Goal: Transaction & Acquisition: Book appointment/travel/reservation

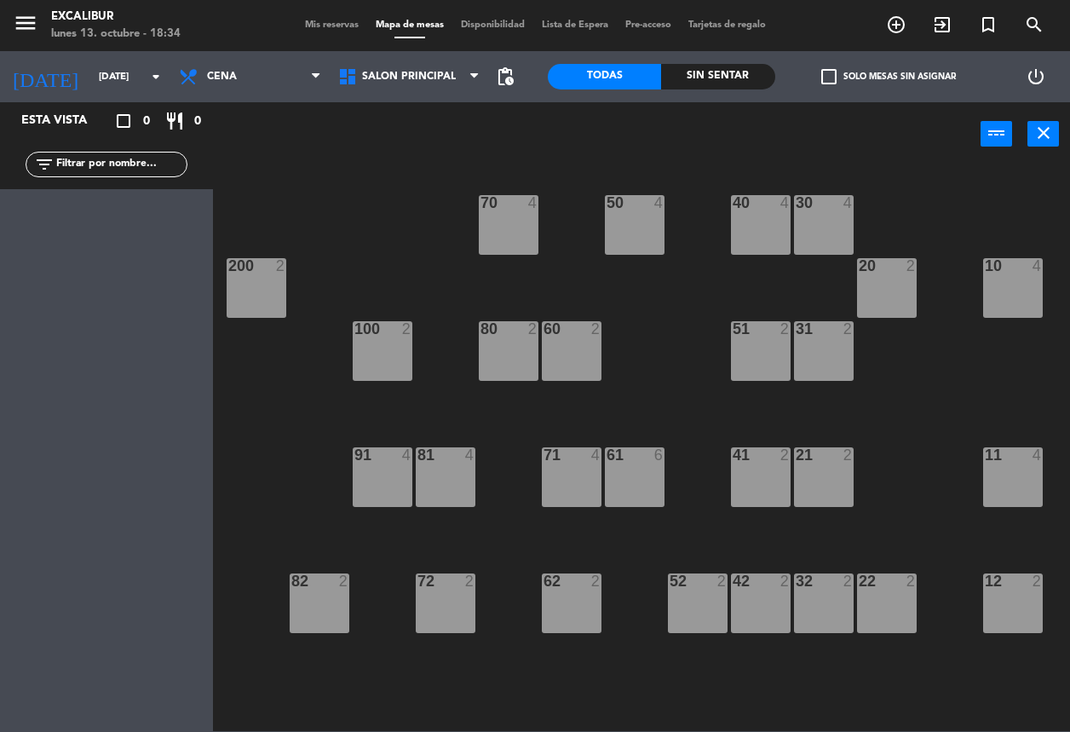
click at [129, 222] on div "Esta vista crop_square 0 restaurant 0 filter_list" at bounding box center [106, 417] width 213 height 630
click at [264, 203] on div "70 4 50 4 40 4 30 4 20 2 10 4 200 2 60 2 51 2 31 2 80 2 100 2 81 4 71 4 61 6 41…" at bounding box center [647, 448] width 846 height 566
click at [101, 87] on input "[DATE]" at bounding box center [156, 76] width 133 height 29
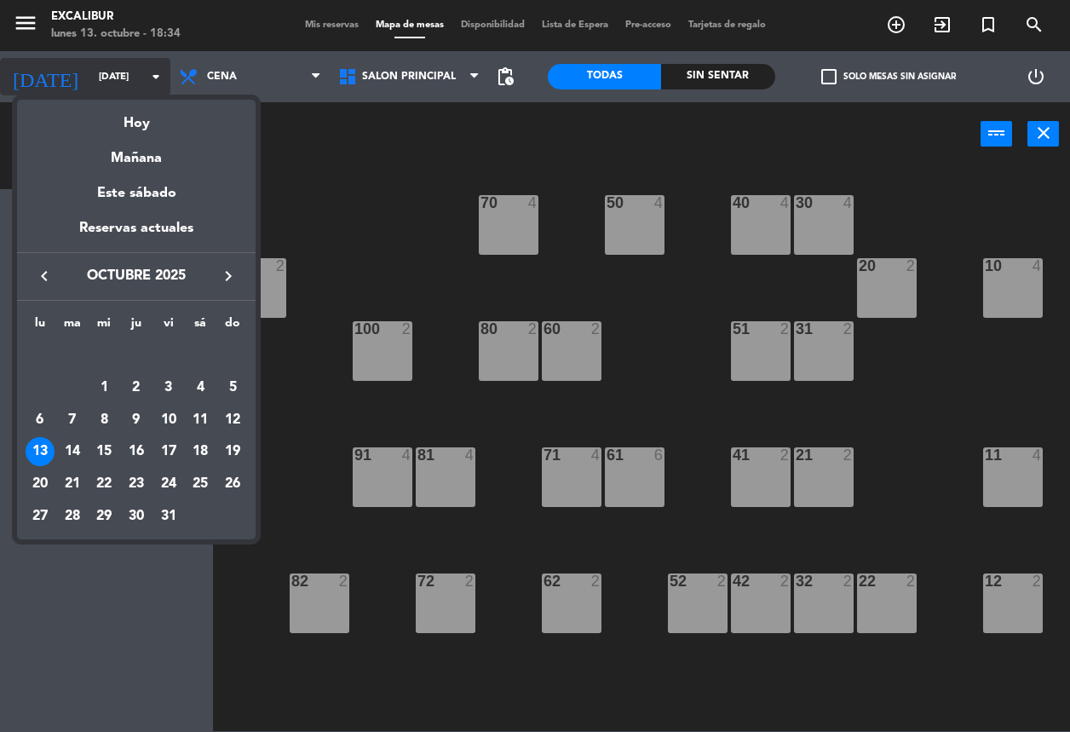
click at [101, 87] on div at bounding box center [535, 366] width 1070 height 732
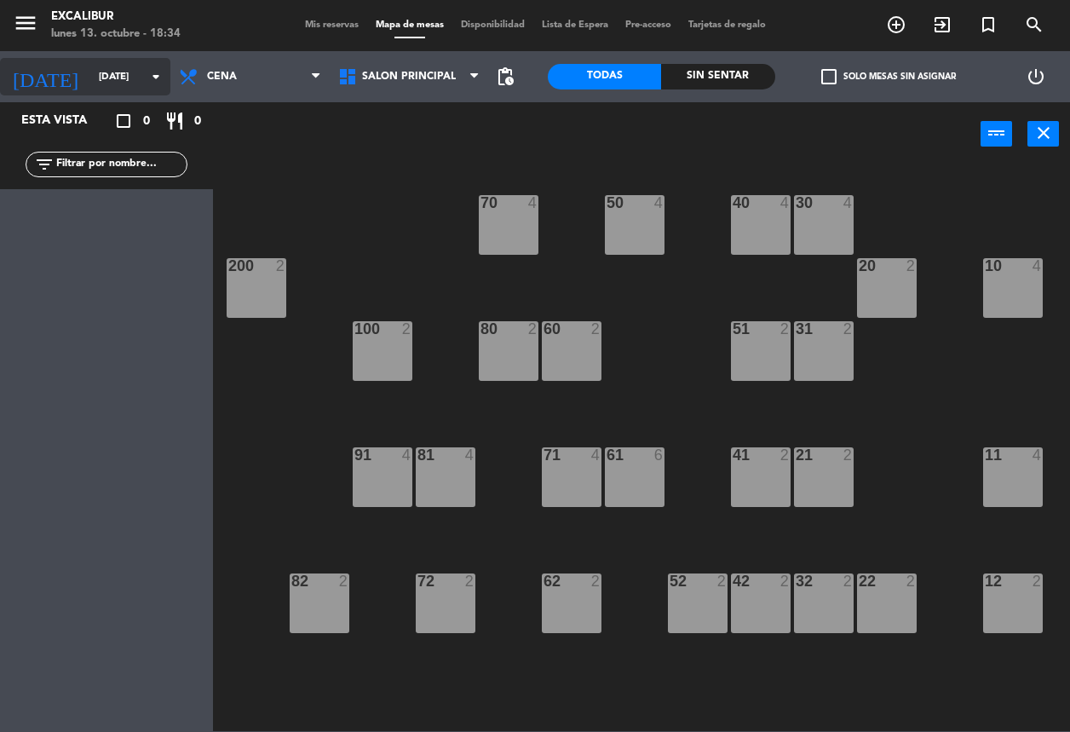
click at [158, 77] on icon "arrow_drop_down" at bounding box center [156, 76] width 20 height 20
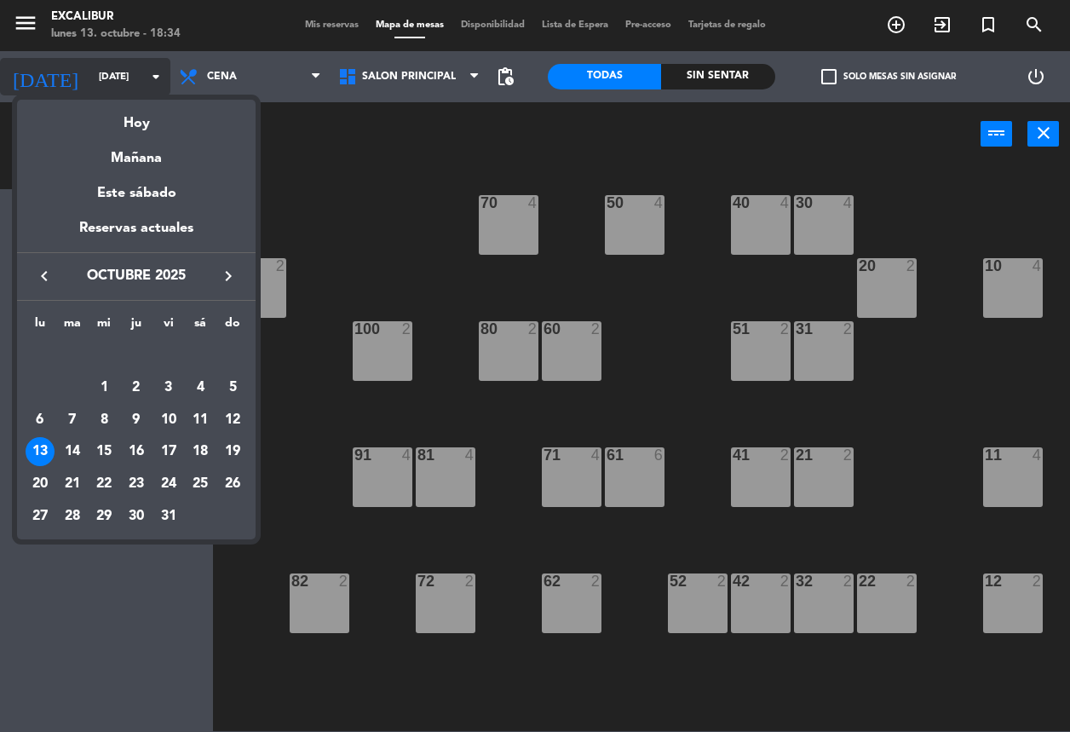
click at [158, 77] on div at bounding box center [535, 366] width 1070 height 732
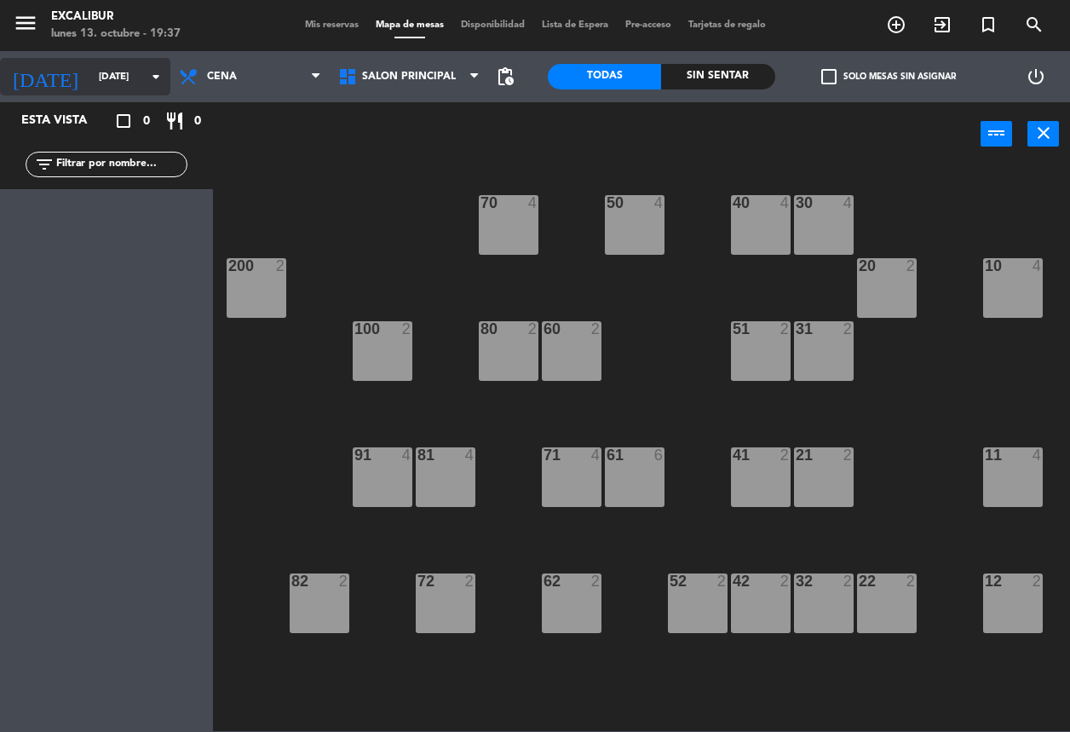
click at [119, 58] on div "[DATE] [DATE] arrow_drop_down" at bounding box center [85, 76] width 170 height 37
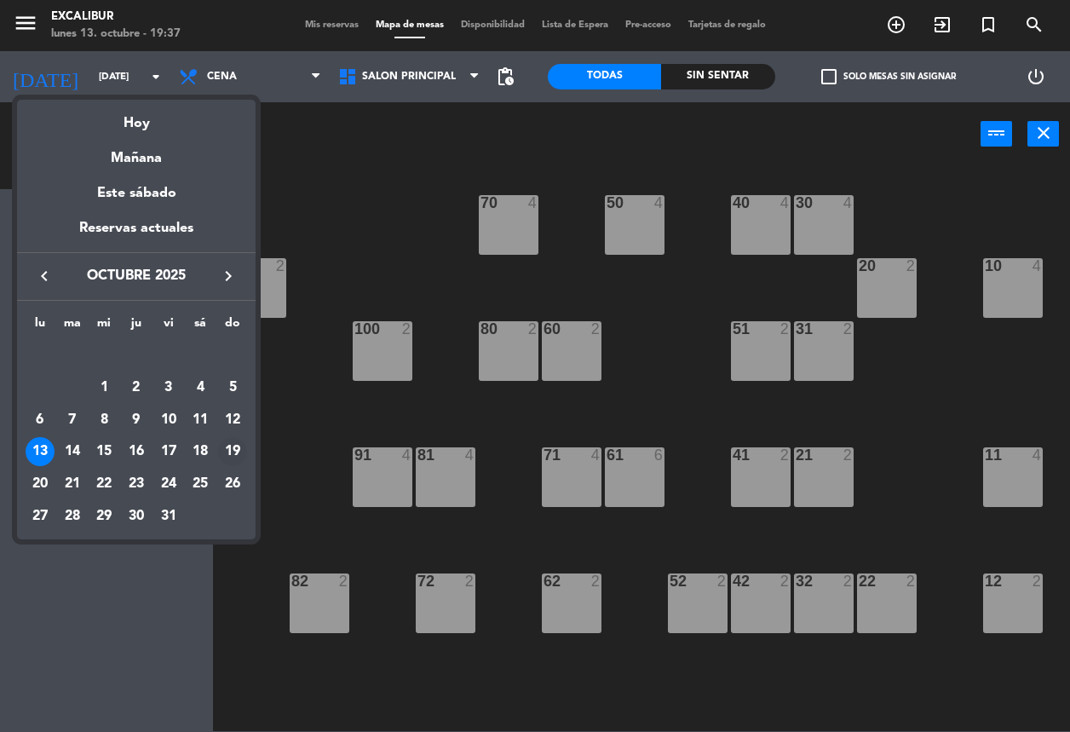
click at [233, 445] on div "19" at bounding box center [232, 451] width 29 height 29
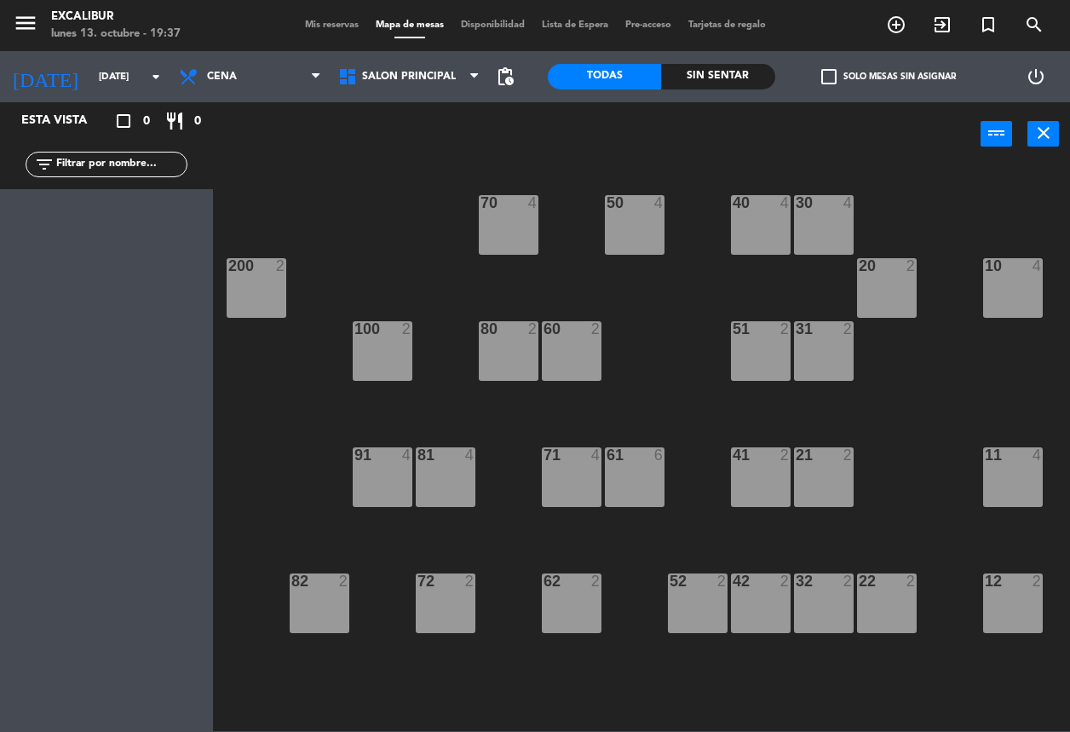
type input "[DATE]"
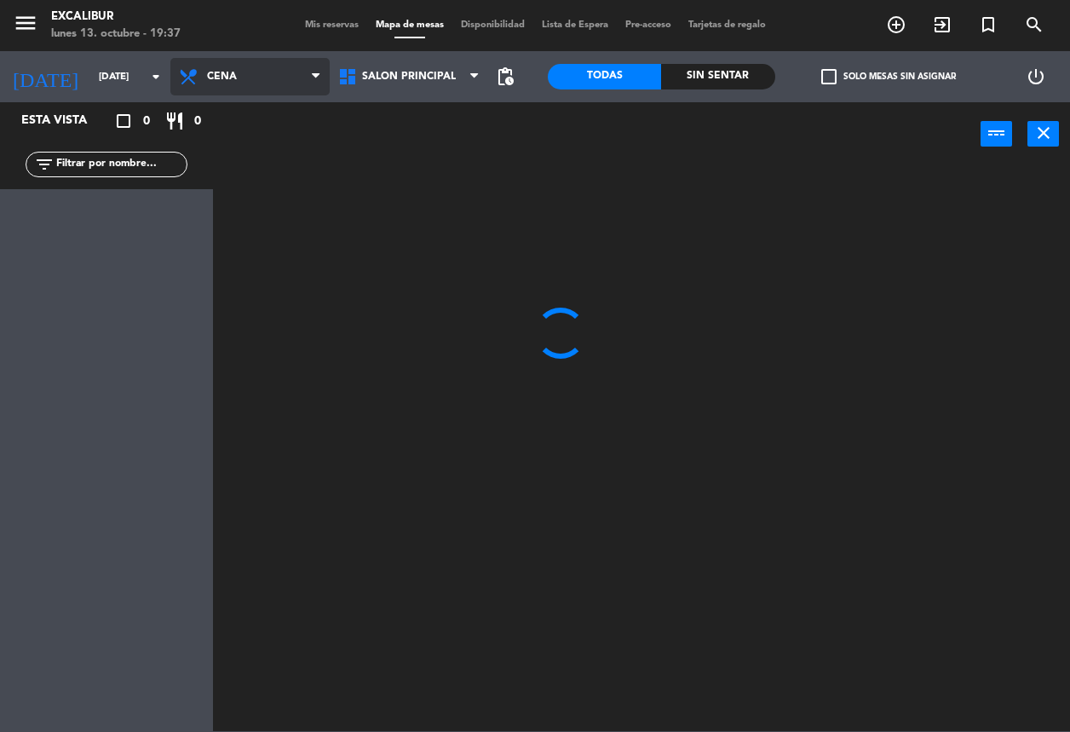
click at [227, 83] on span "Cena" at bounding box center [249, 76] width 159 height 37
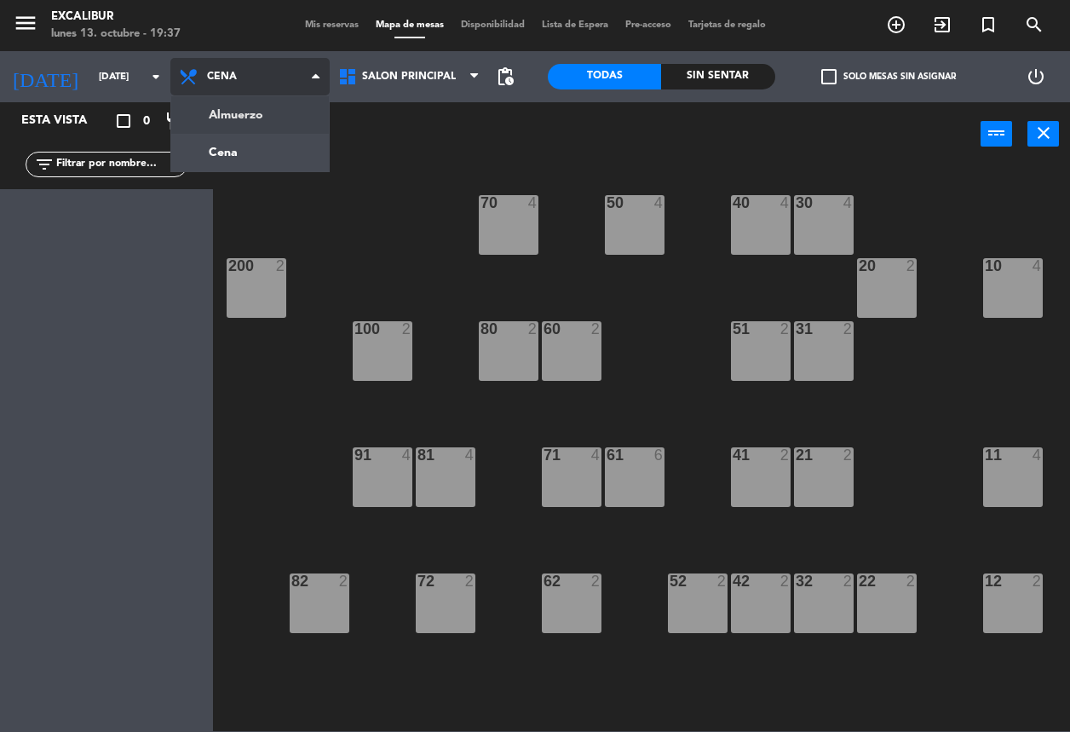
click at [246, 112] on ng-component "menu Excalibur lunes 13. octubre - 19:37 Mis reservas Mapa de mesas Disponibili…" at bounding box center [535, 365] width 1070 height 731
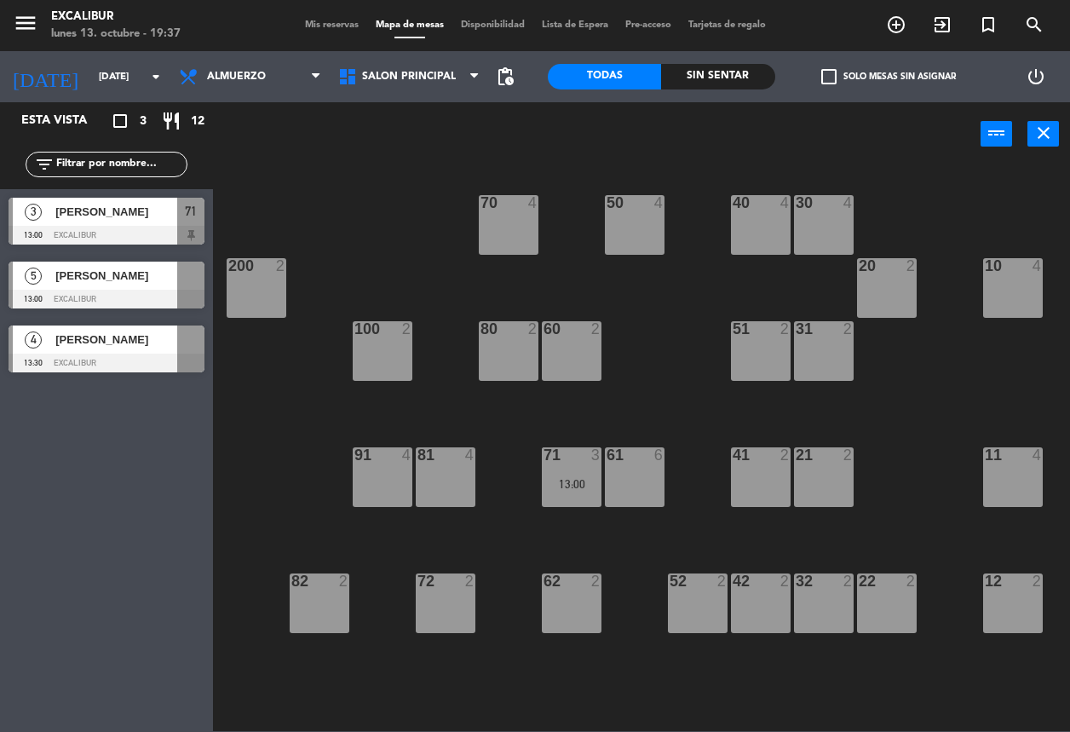
click at [741, 349] on div "51 2" at bounding box center [761, 351] width 60 height 60
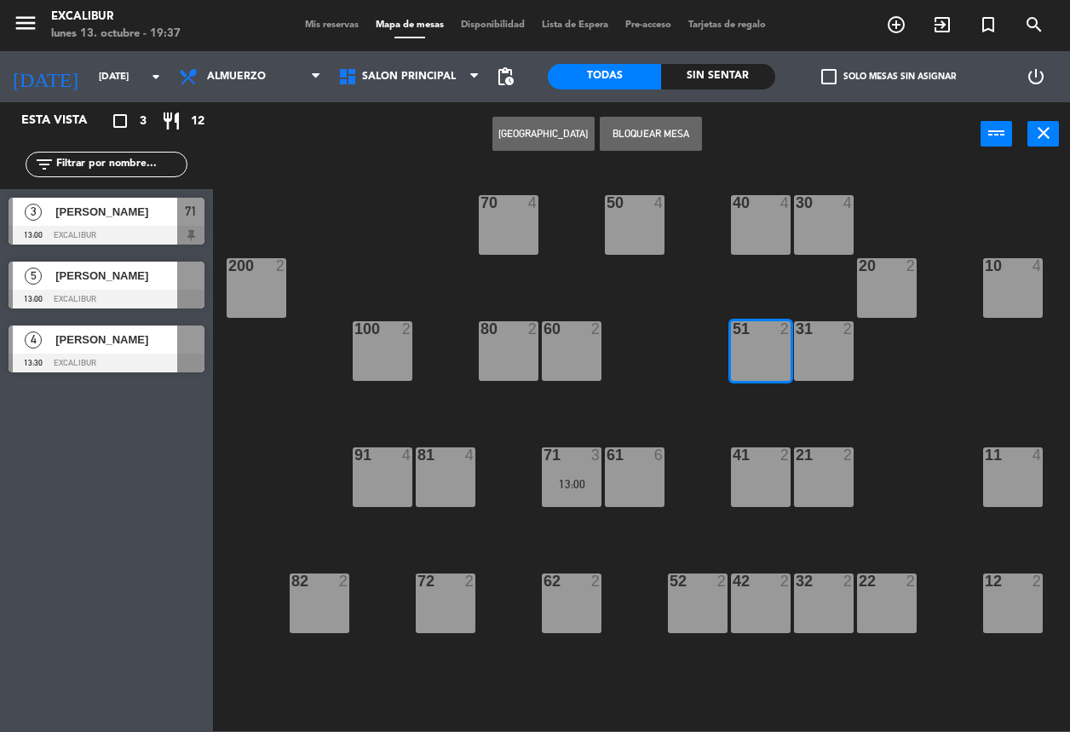
click at [549, 132] on button "[GEOGRAPHIC_DATA]" at bounding box center [543, 134] width 102 height 34
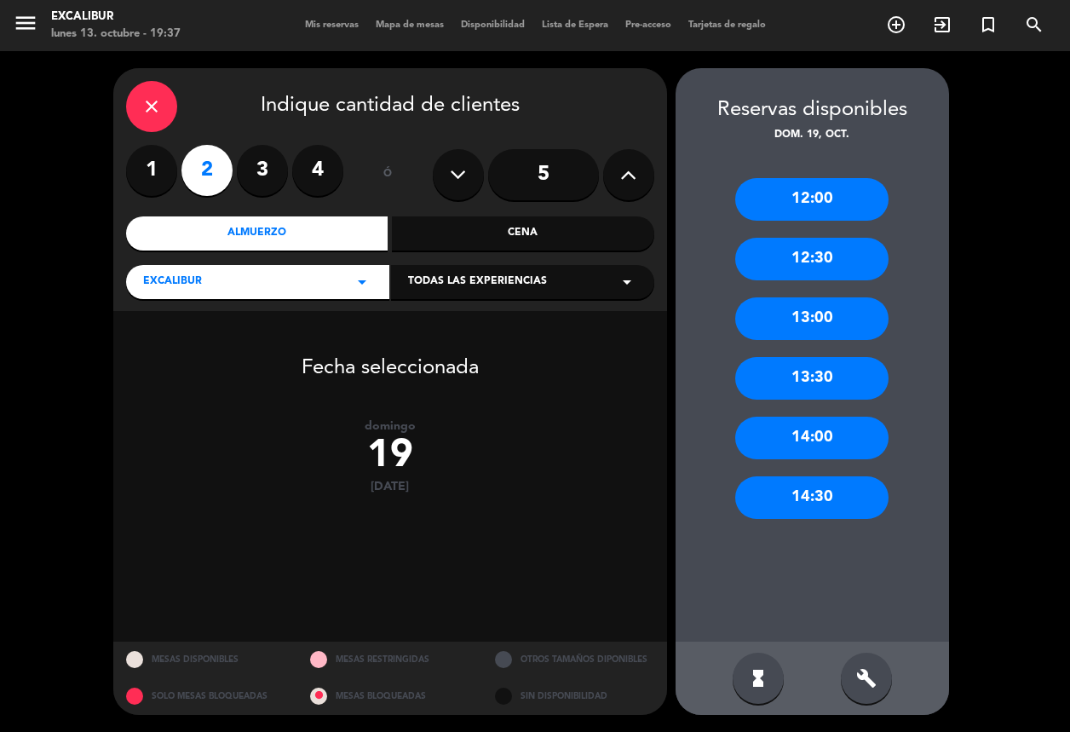
click at [832, 308] on div "13:00" at bounding box center [811, 318] width 153 height 43
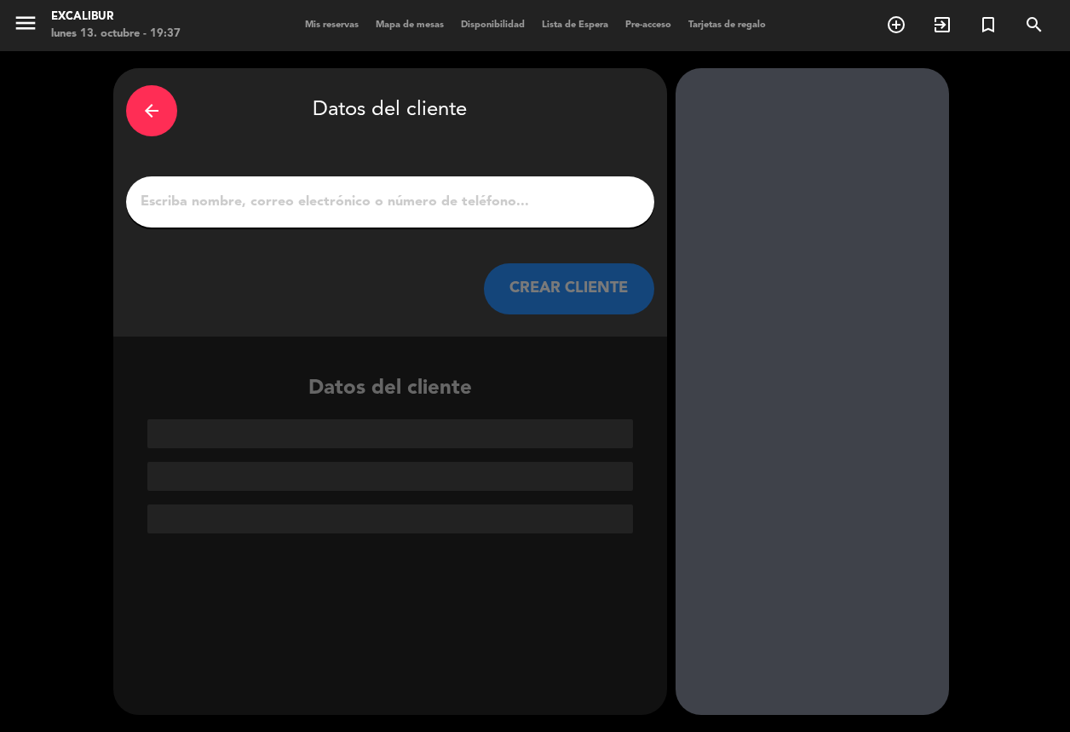
click at [274, 199] on input "1" at bounding box center [390, 202] width 503 height 24
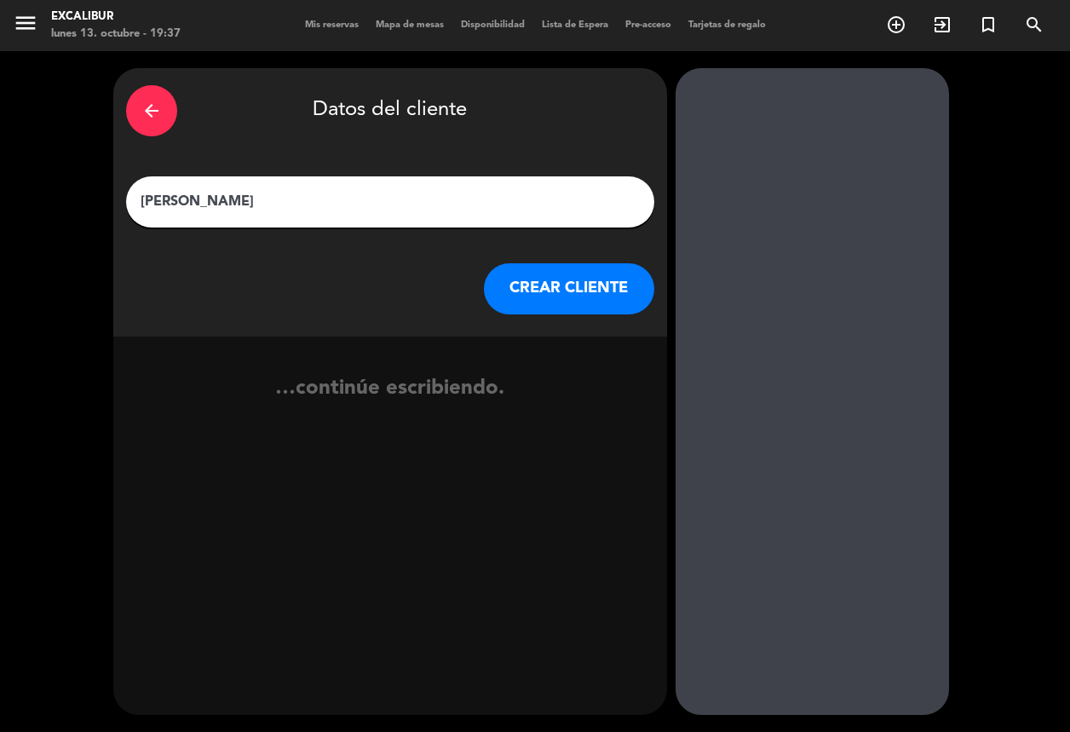
type input "[PERSON_NAME]"
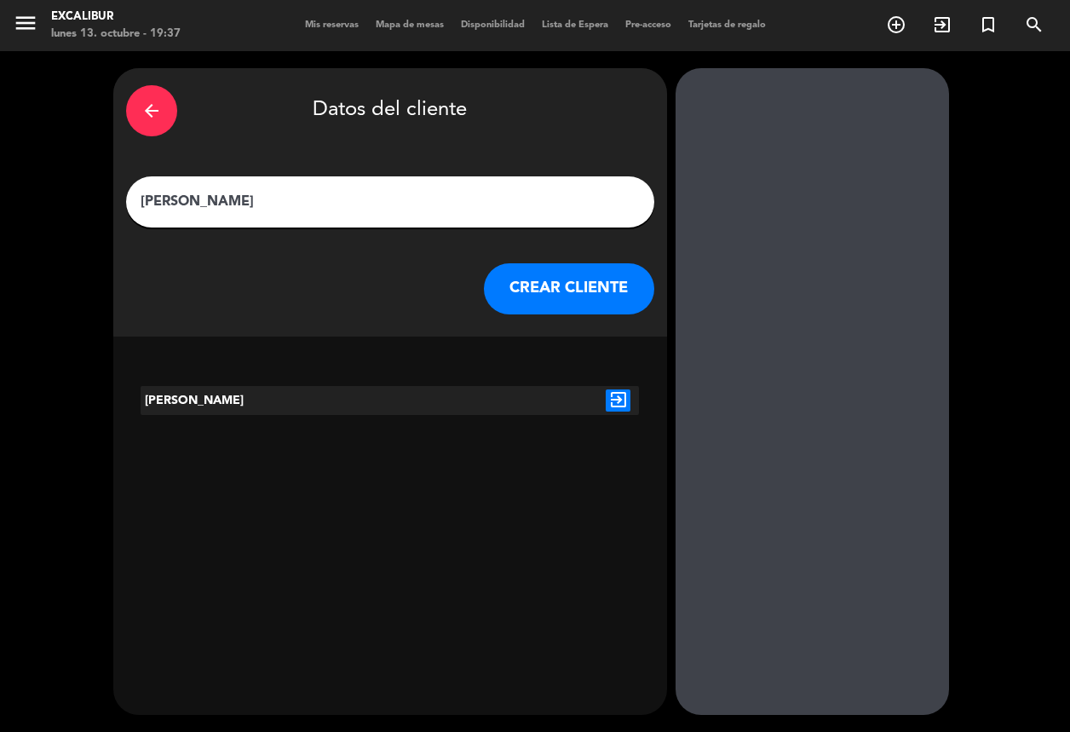
click at [549, 306] on button "CREAR CLIENTE" at bounding box center [569, 288] width 170 height 51
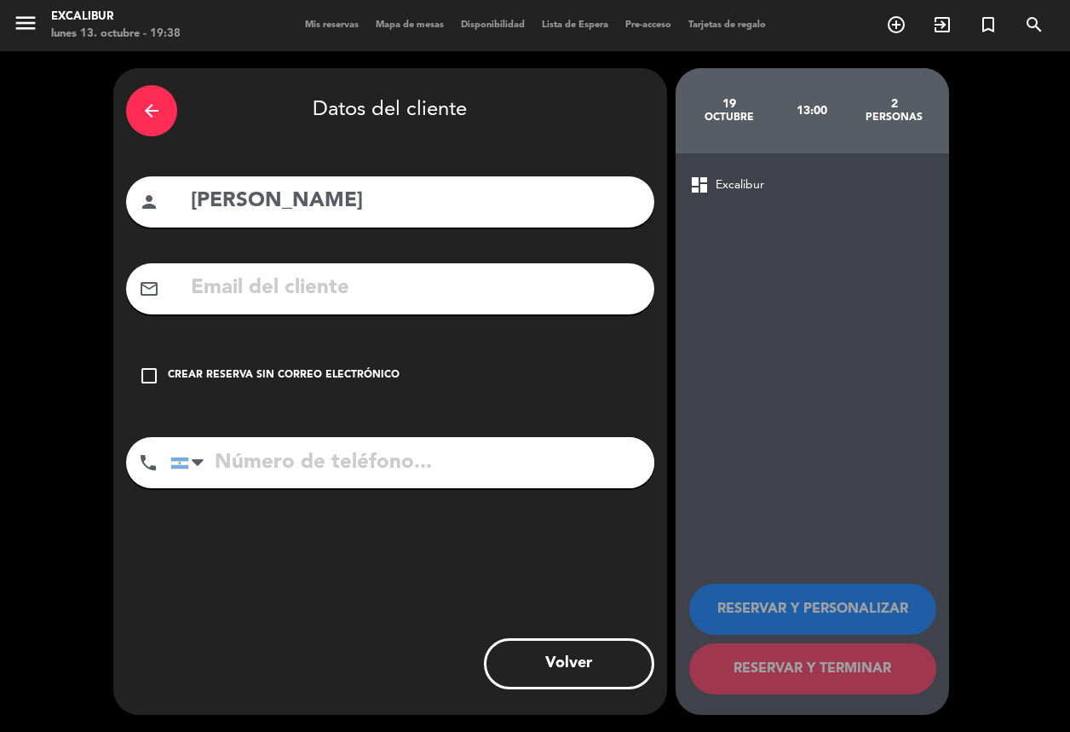
click at [256, 363] on div "check_box_outline_blank Crear reserva sin correo electrónico" at bounding box center [390, 375] width 528 height 51
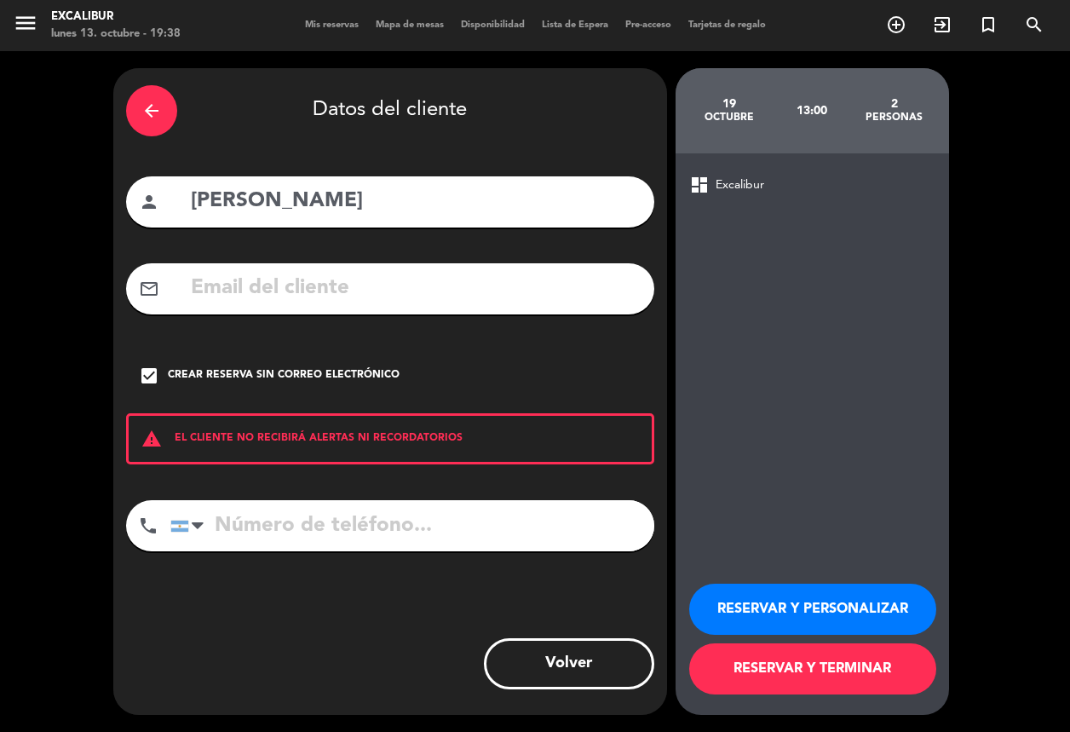
click at [869, 665] on button "RESERVAR Y TERMINAR" at bounding box center [812, 668] width 247 height 51
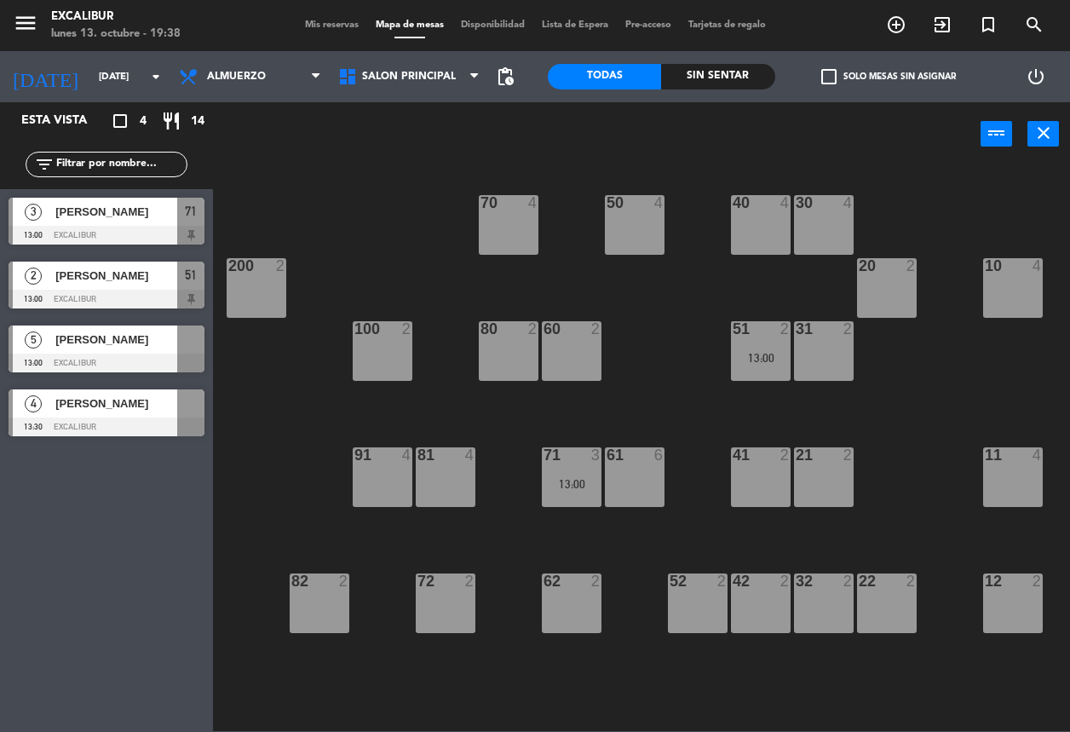
click at [155, 339] on span "[PERSON_NAME]" at bounding box center [116, 340] width 122 height 18
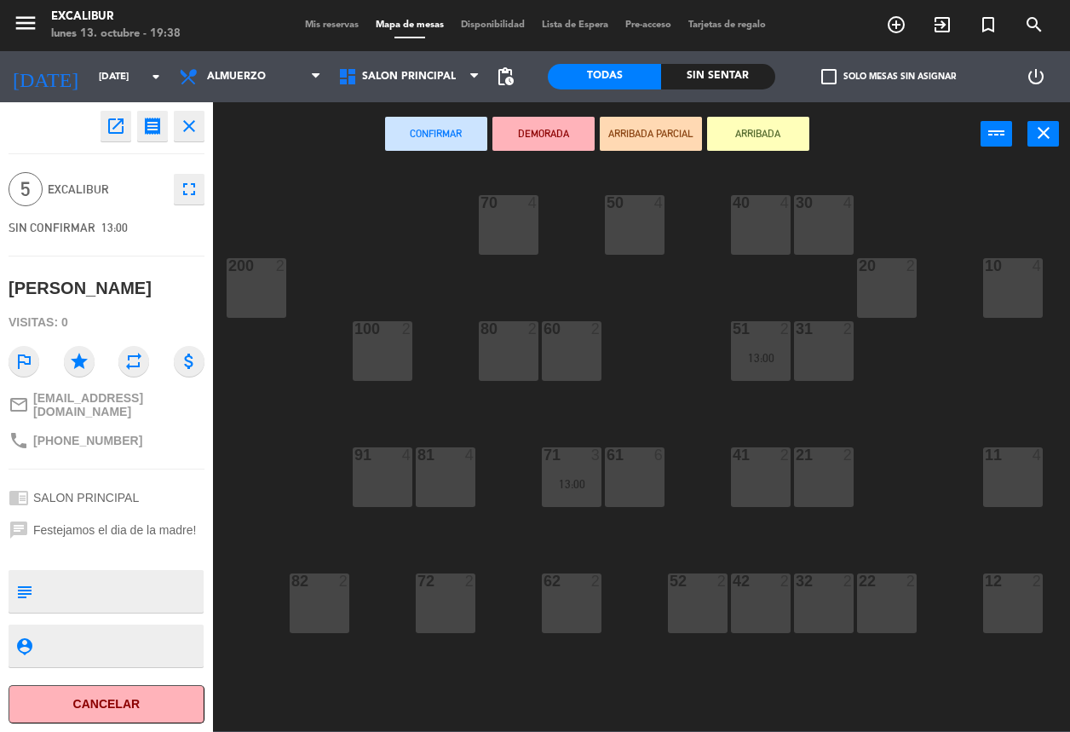
click at [183, 126] on icon "close" at bounding box center [189, 126] width 20 height 20
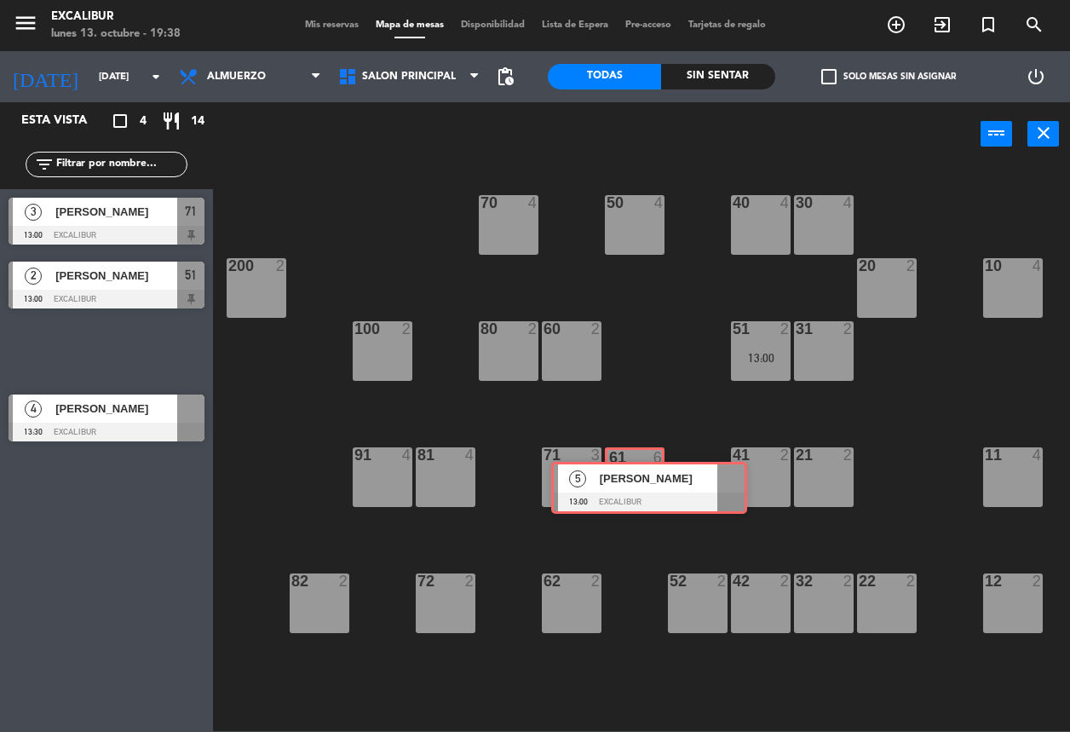
drag, startPoint x: 92, startPoint y: 337, endPoint x: 635, endPoint y: 474, distance: 559.5
click at [635, 474] on div "Esta vista crop_square 4 restaurant 14 filter_list 3 [PERSON_NAME] 13:00 Excali…" at bounding box center [535, 416] width 1070 height 629
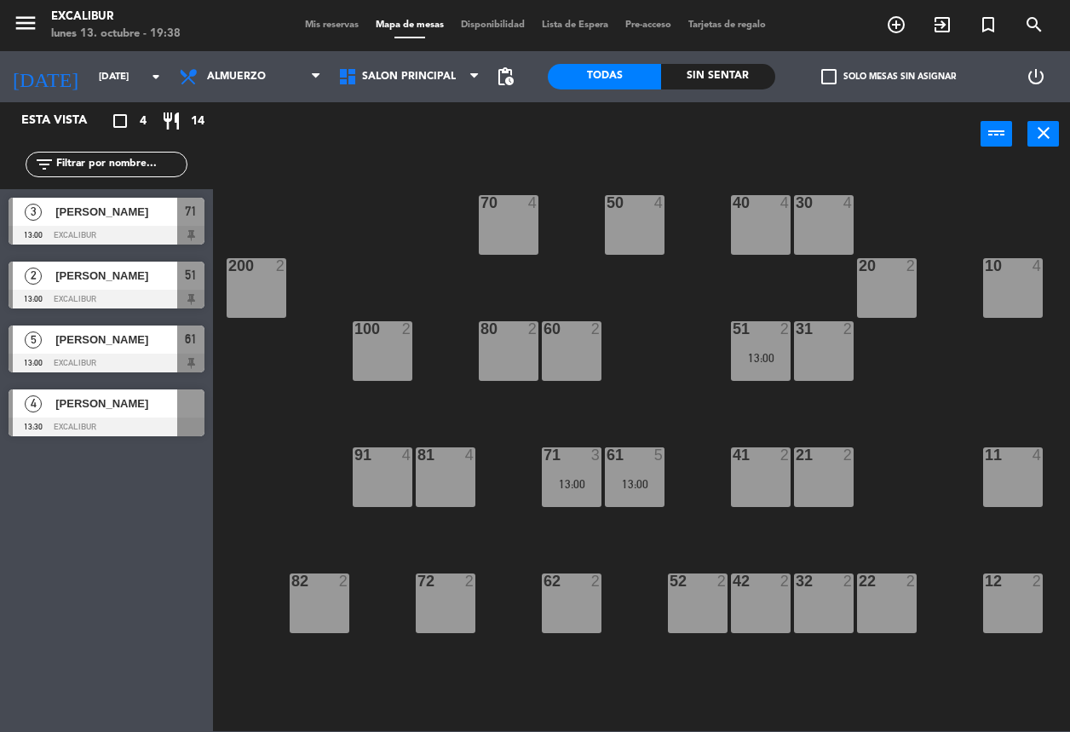
click at [115, 452] on div "Esta vista crop_square 4 restaurant 14 filter_list 3 [PERSON_NAME] 13:00 Excali…" at bounding box center [106, 417] width 213 height 630
click at [96, 409] on span "[PERSON_NAME]" at bounding box center [116, 403] width 122 height 18
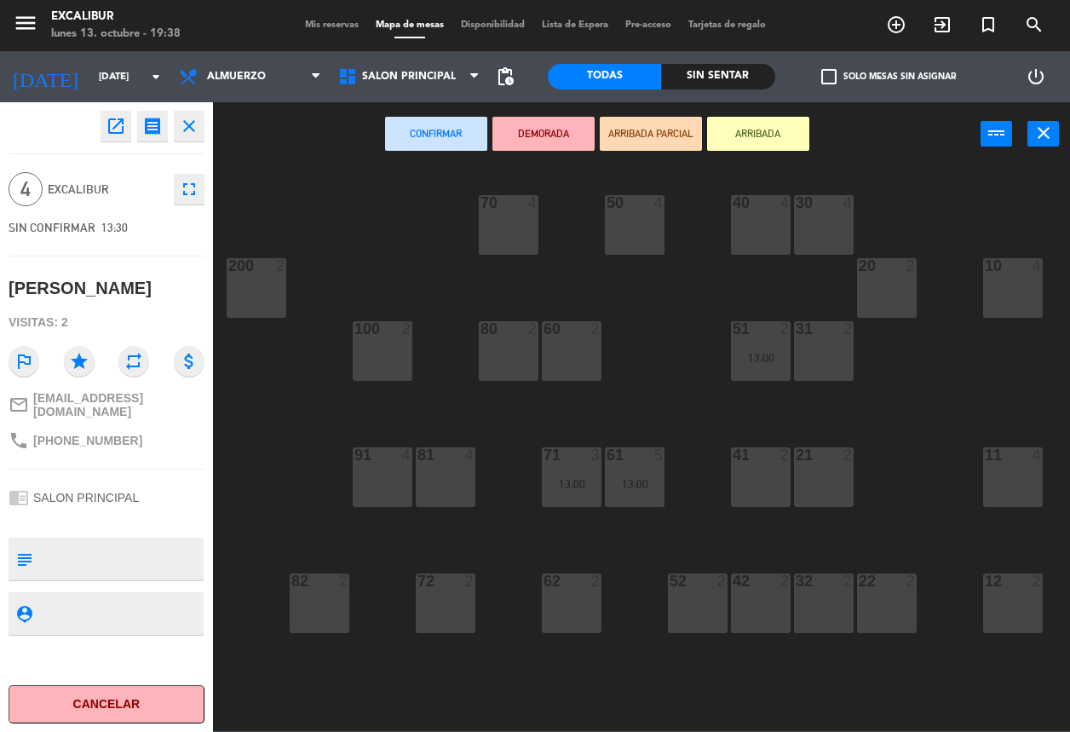
click at [188, 124] on icon "close" at bounding box center [189, 126] width 20 height 20
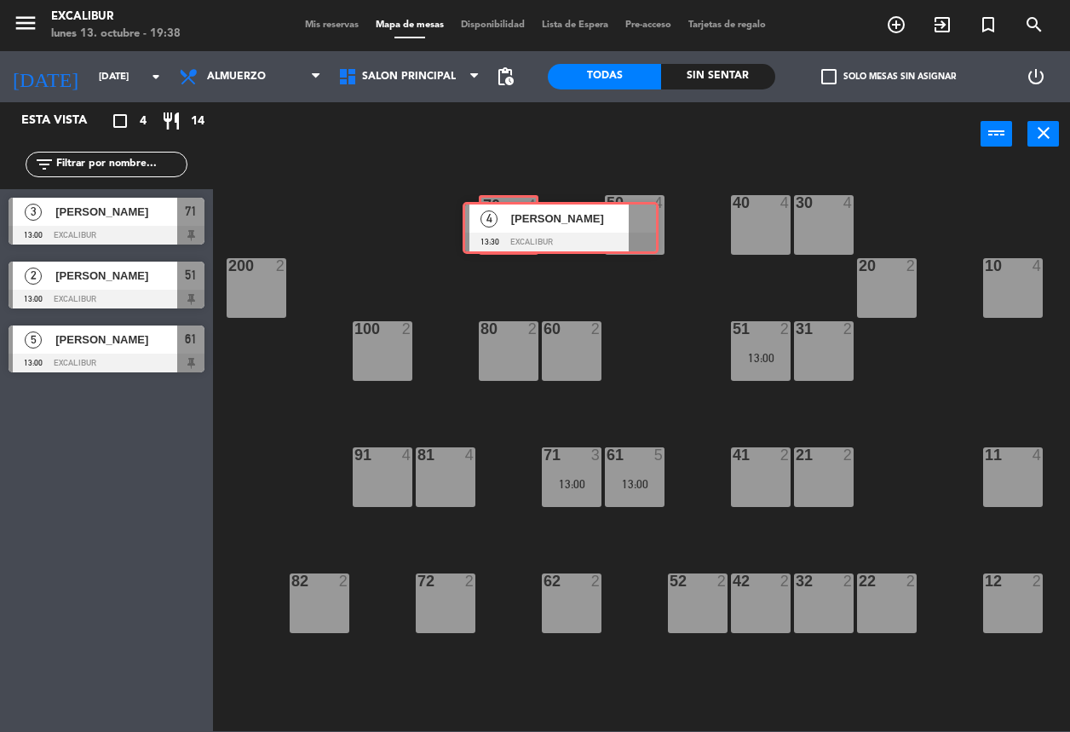
drag, startPoint x: 60, startPoint y: 411, endPoint x: 515, endPoint y: 224, distance: 491.2
click at [515, 224] on div "Esta vista crop_square 4 restaurant 14 filter_list 3 [PERSON_NAME] 13:00 Excali…" at bounding box center [535, 416] width 1070 height 629
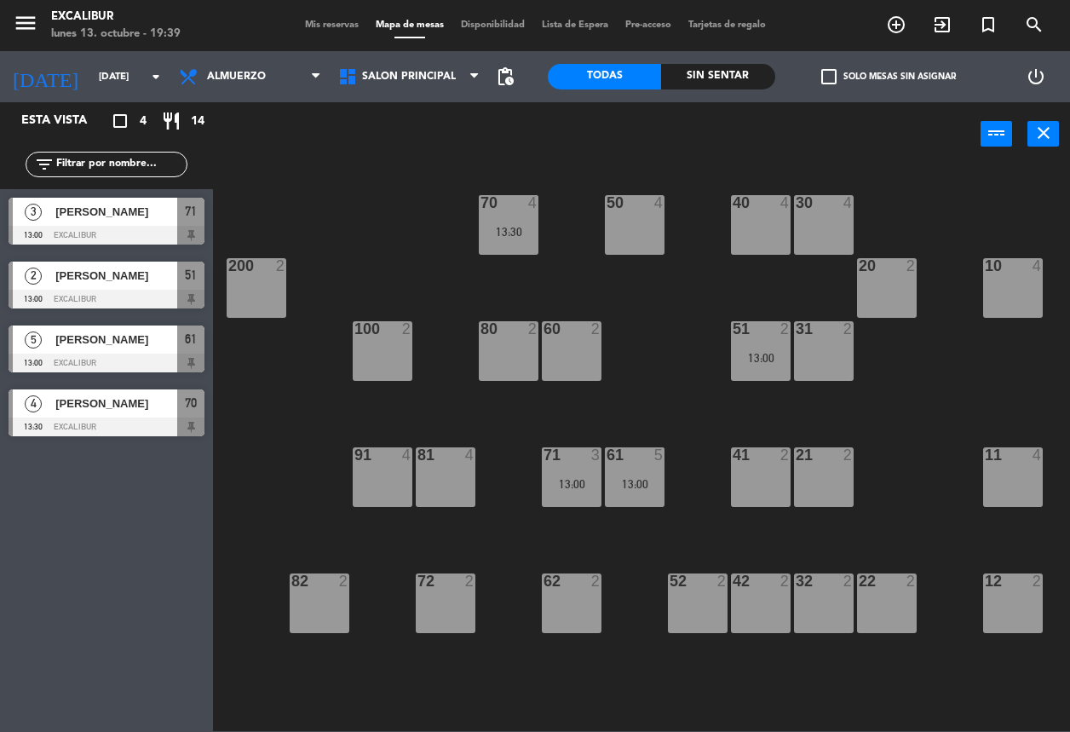
click at [95, 573] on div "Esta vista crop_square 4 restaurant 14 filter_list 3 [PERSON_NAME] 13:00 Excali…" at bounding box center [106, 417] width 213 height 630
click at [257, 74] on span "Almuerzo" at bounding box center [236, 77] width 59 height 12
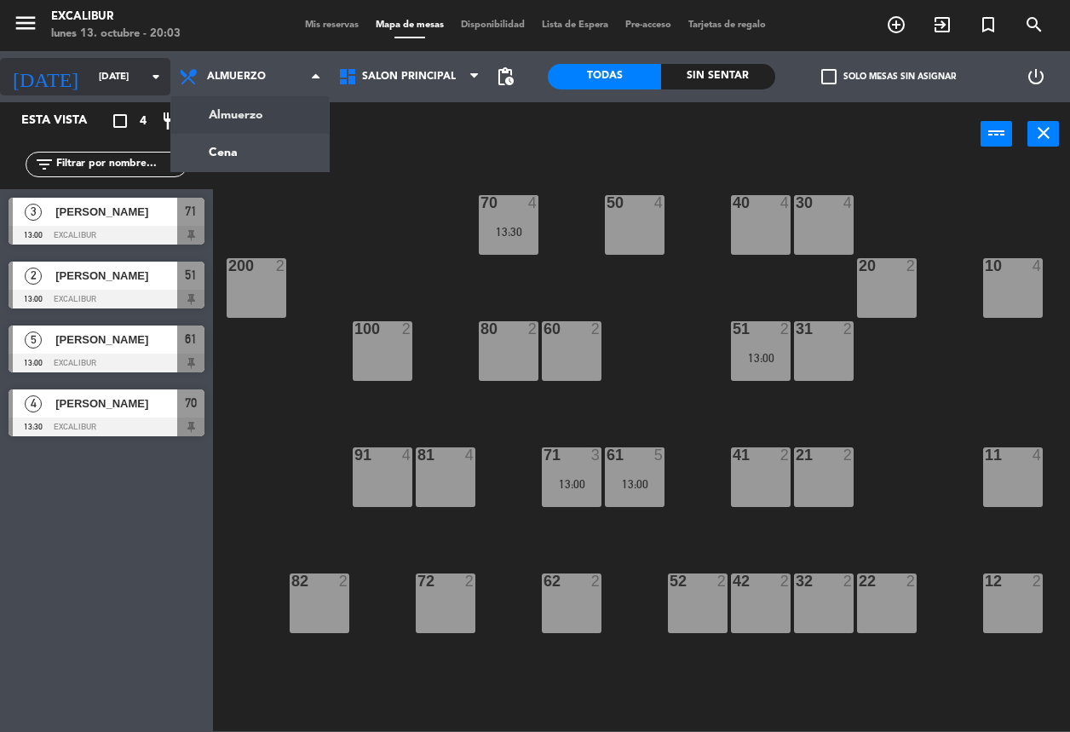
click at [128, 70] on input "[DATE]" at bounding box center [156, 76] width 133 height 29
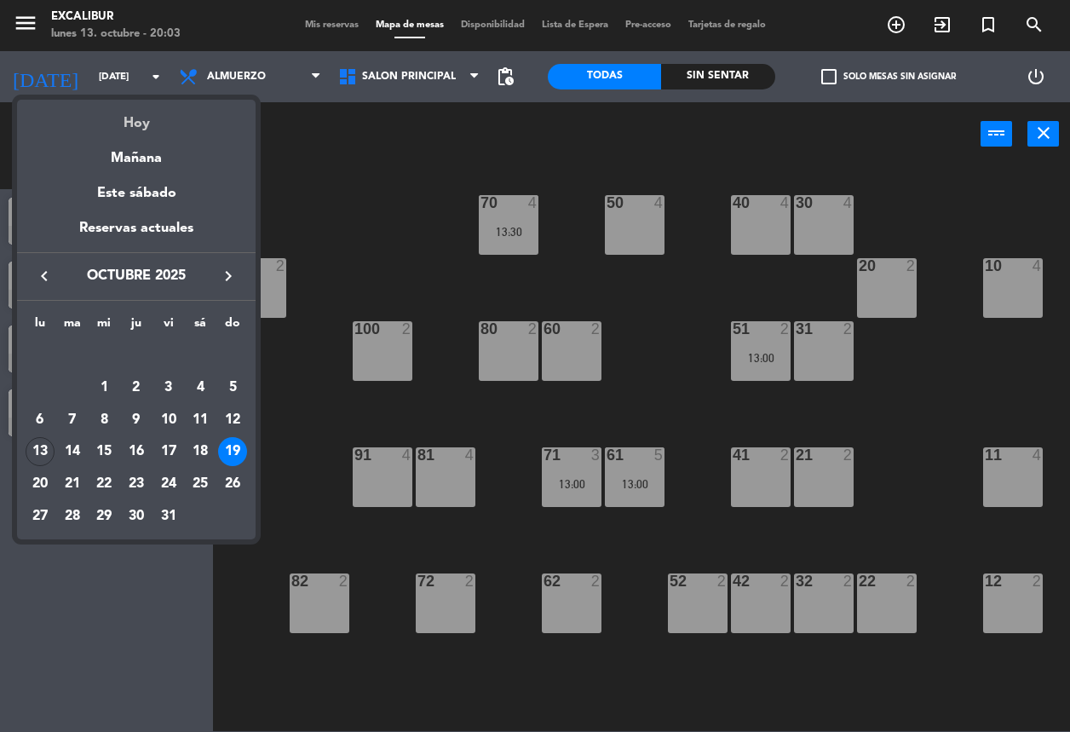
click at [126, 124] on div "Hoy" at bounding box center [136, 117] width 239 height 35
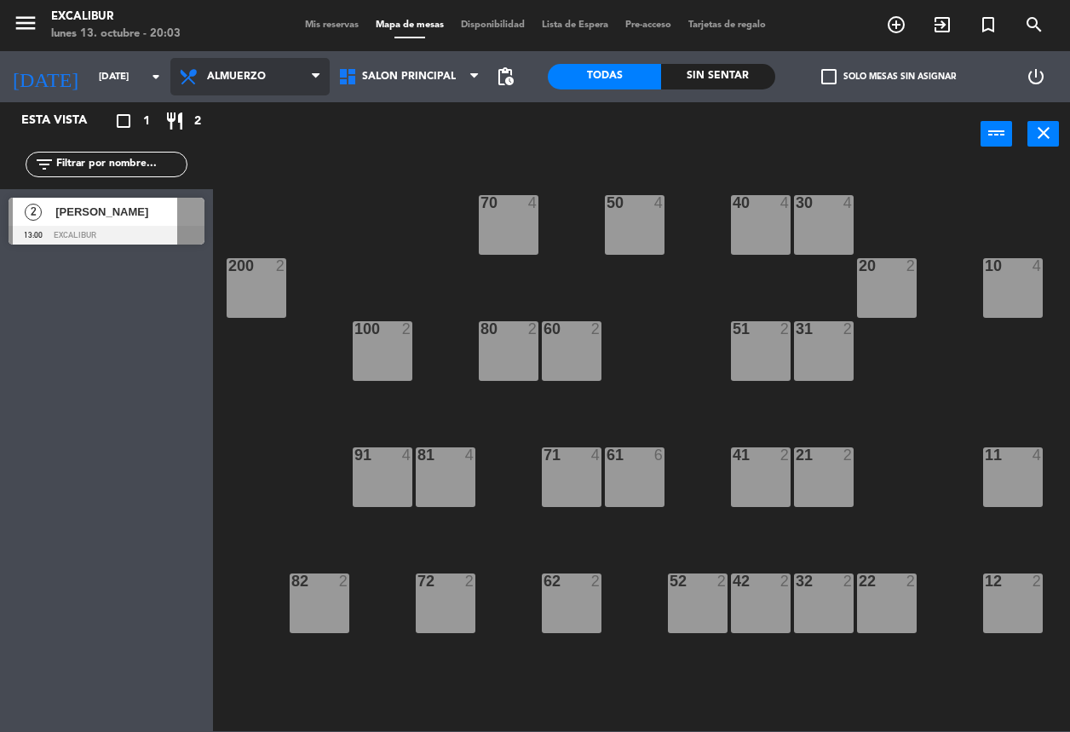
click at [268, 78] on span "Almuerzo" at bounding box center [249, 76] width 159 height 37
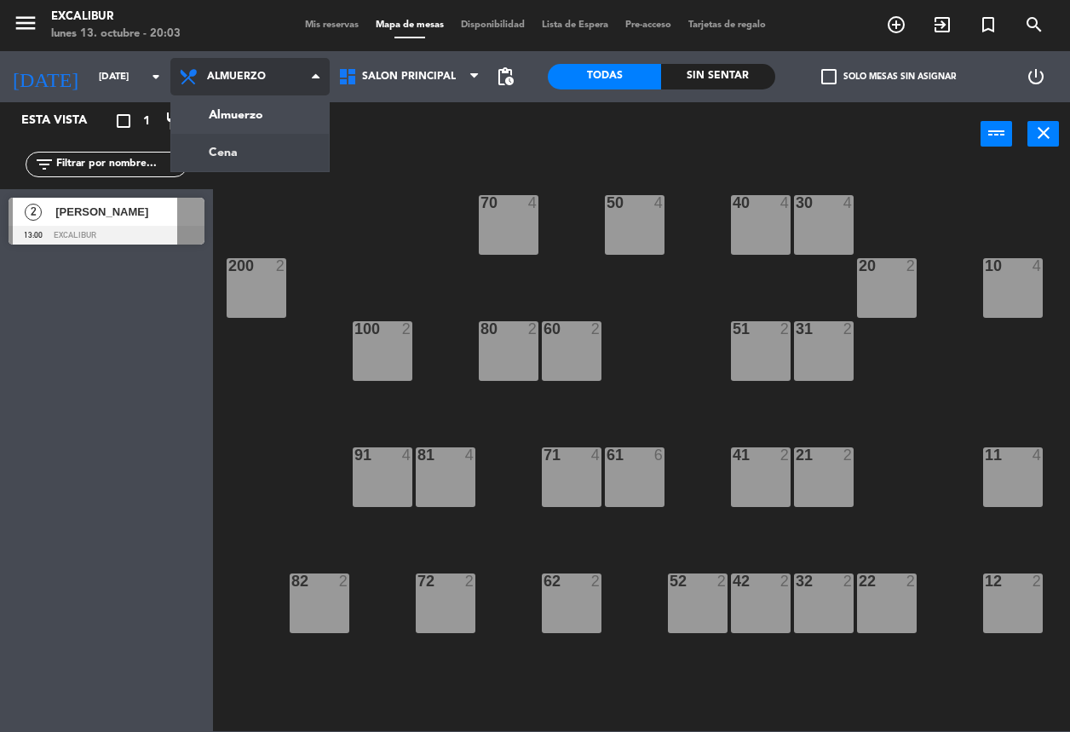
click at [274, 147] on ng-component "menu Excalibur lunes 13. octubre - 20:03 Mis reservas Mapa de mesas Disponibili…" at bounding box center [535, 365] width 1070 height 731
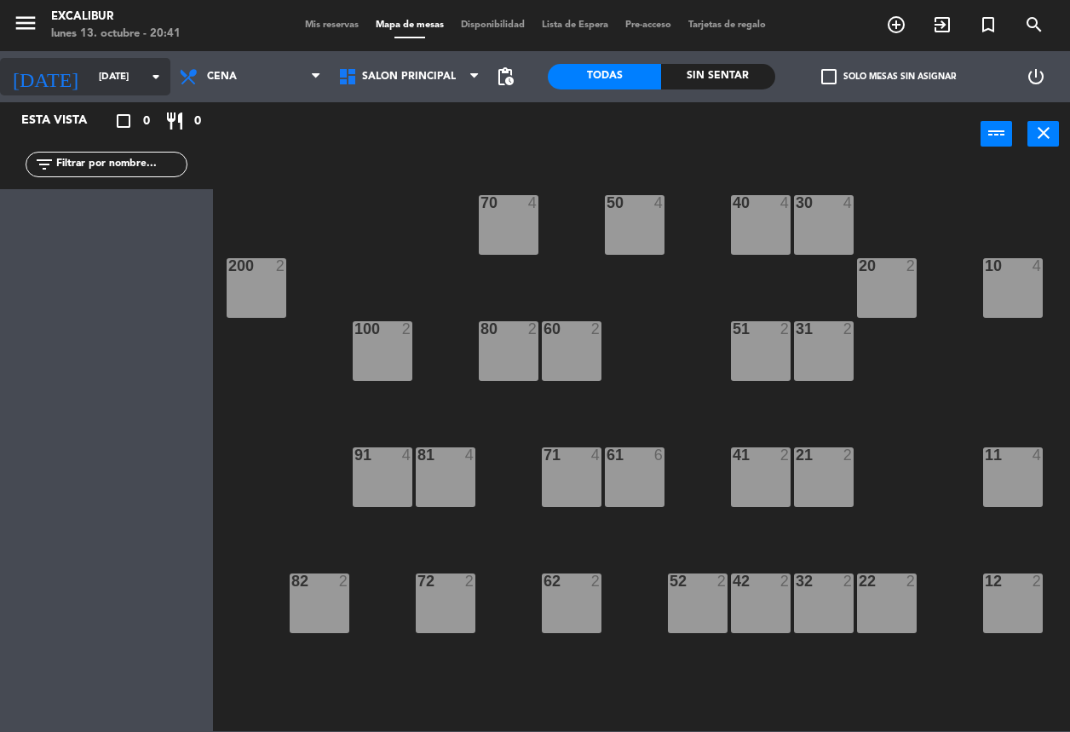
drag, startPoint x: 104, startPoint y: 54, endPoint x: 118, endPoint y: 78, distance: 27.5
click at [105, 57] on div "[DATE] [DATE] arrow_drop_down" at bounding box center [85, 76] width 170 height 51
click at [120, 80] on input "[DATE]" at bounding box center [156, 76] width 133 height 29
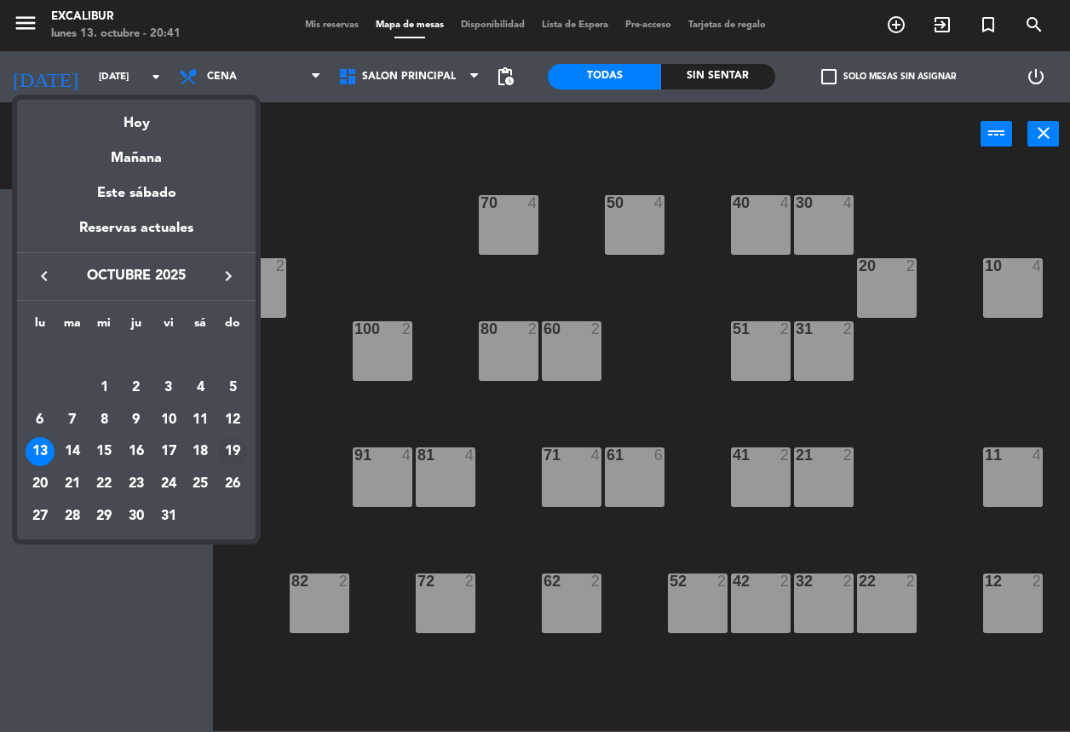
click at [233, 448] on div "19" at bounding box center [232, 451] width 29 height 29
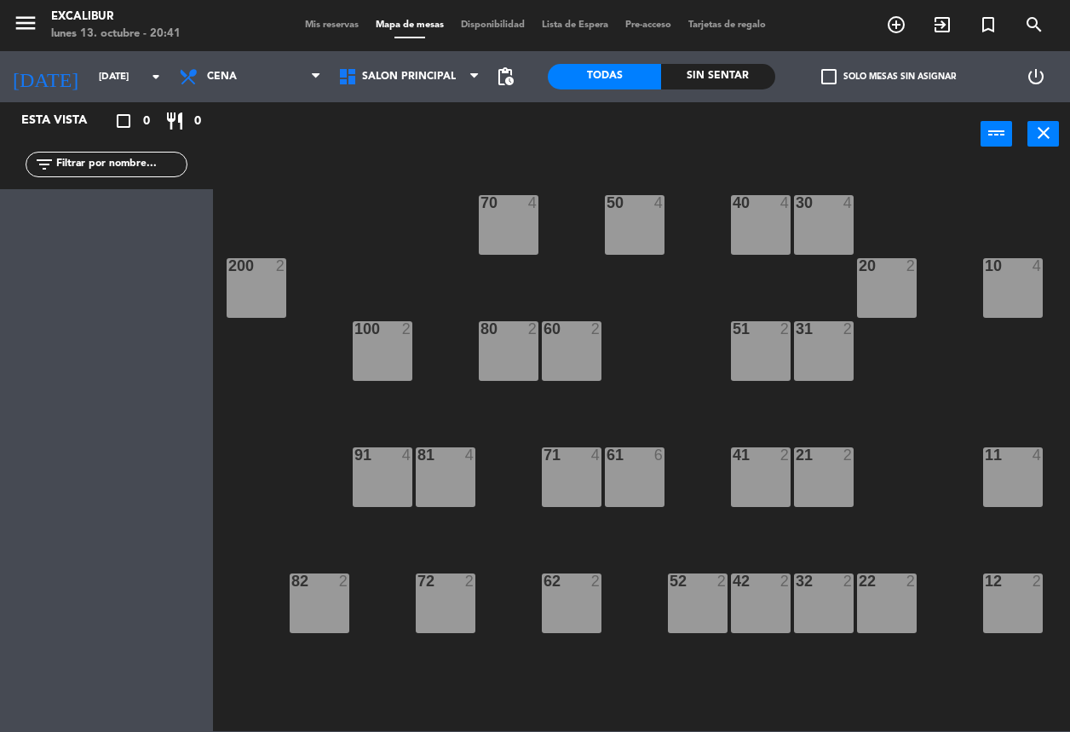
type input "[DATE]"
click at [250, 85] on span "Cena" at bounding box center [249, 76] width 159 height 37
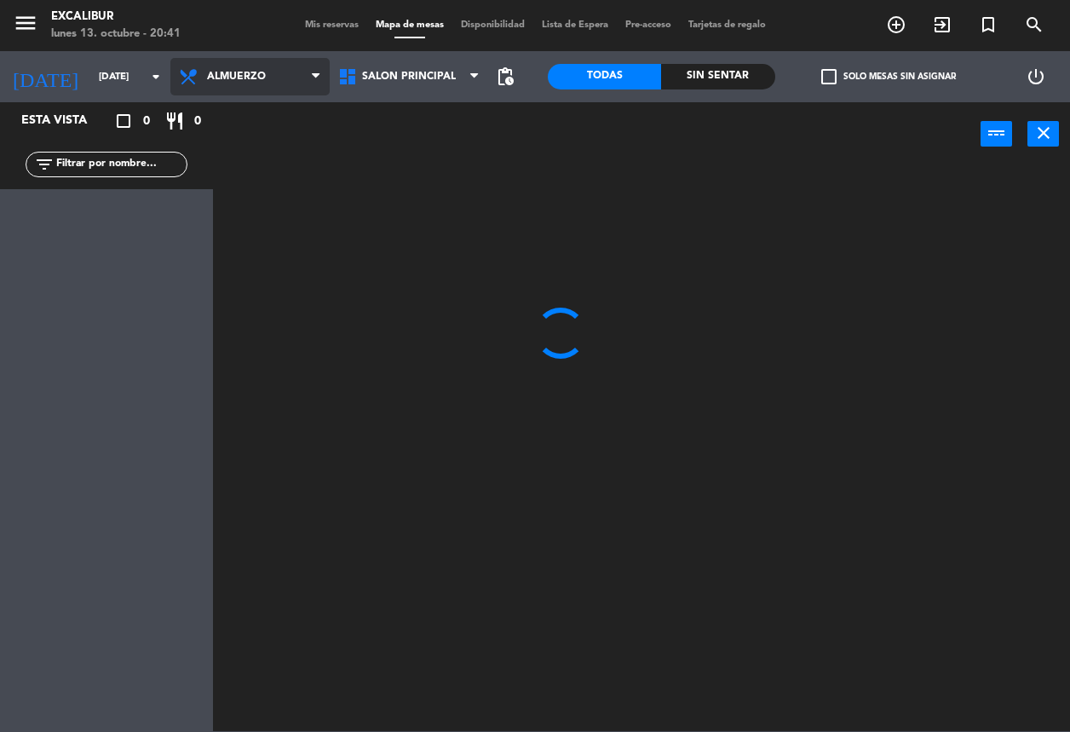
click at [266, 107] on ng-component "menu Excalibur lunes 13. octubre - 20:41 Mis reservas Mapa de mesas Disponibili…" at bounding box center [535, 365] width 1070 height 731
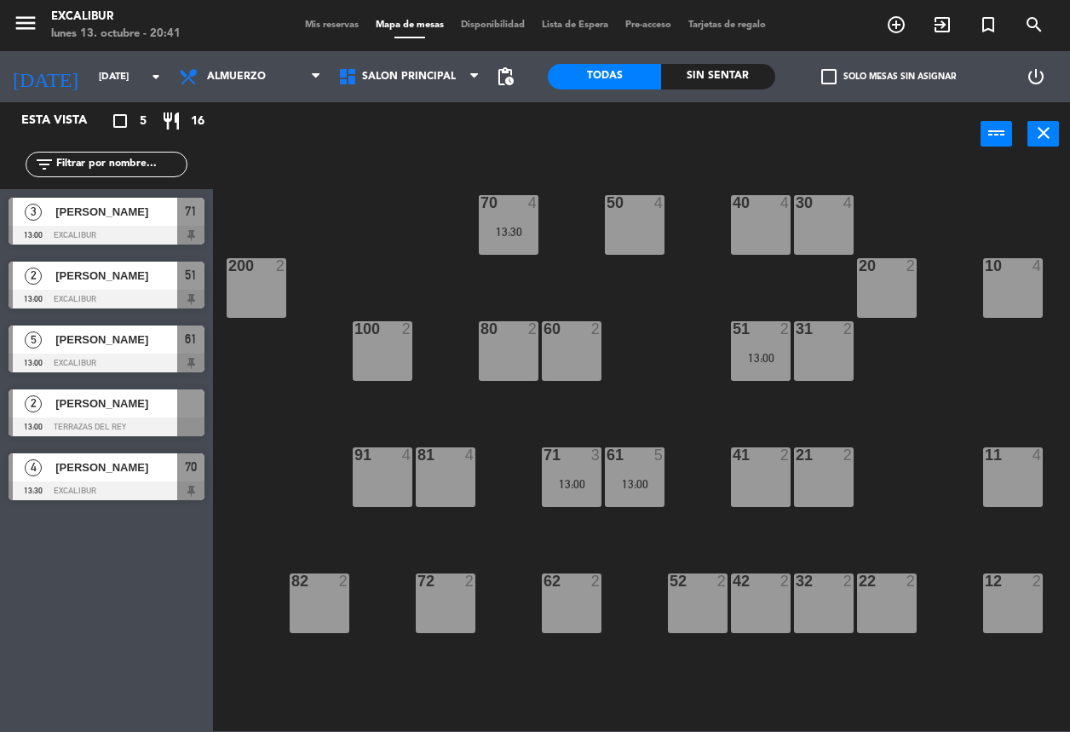
click at [836, 203] on div at bounding box center [823, 202] width 28 height 15
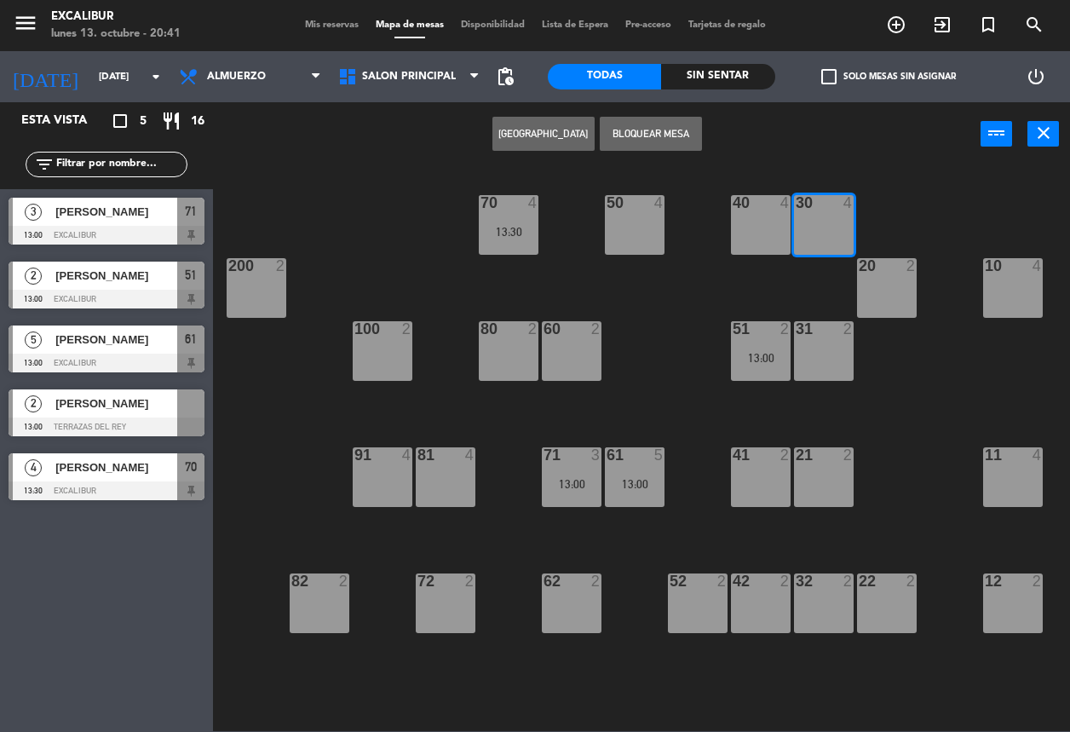
click at [547, 124] on button "[GEOGRAPHIC_DATA]" at bounding box center [543, 134] width 102 height 34
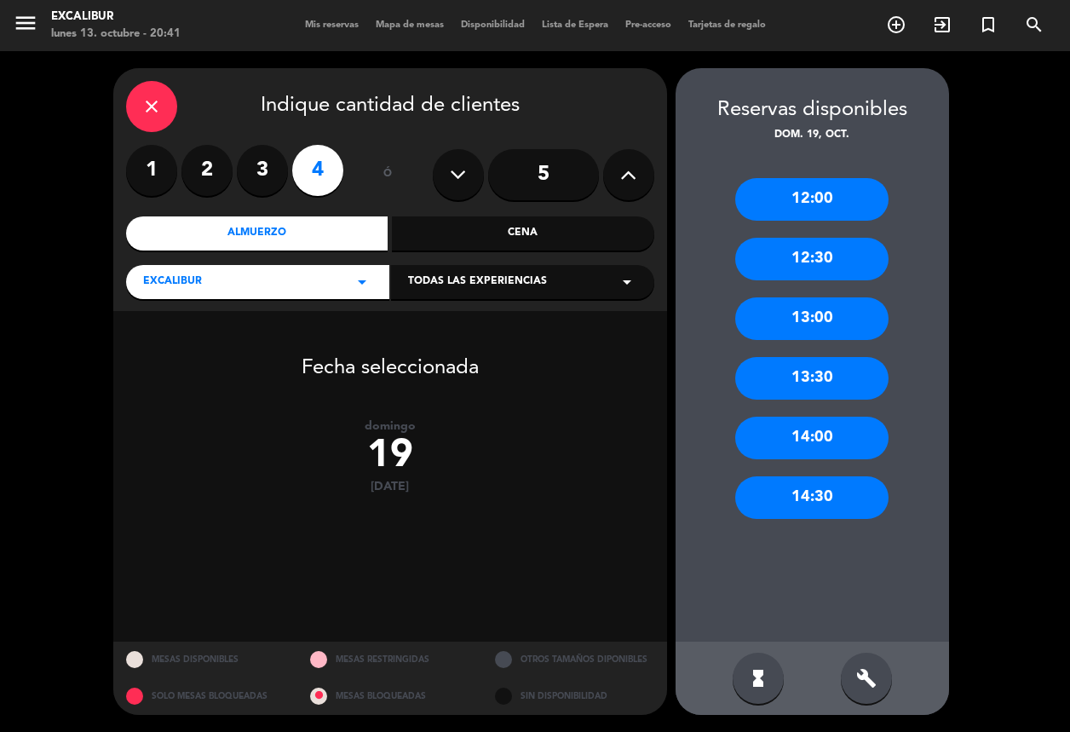
click at [791, 313] on div "13:00" at bounding box center [811, 318] width 153 height 43
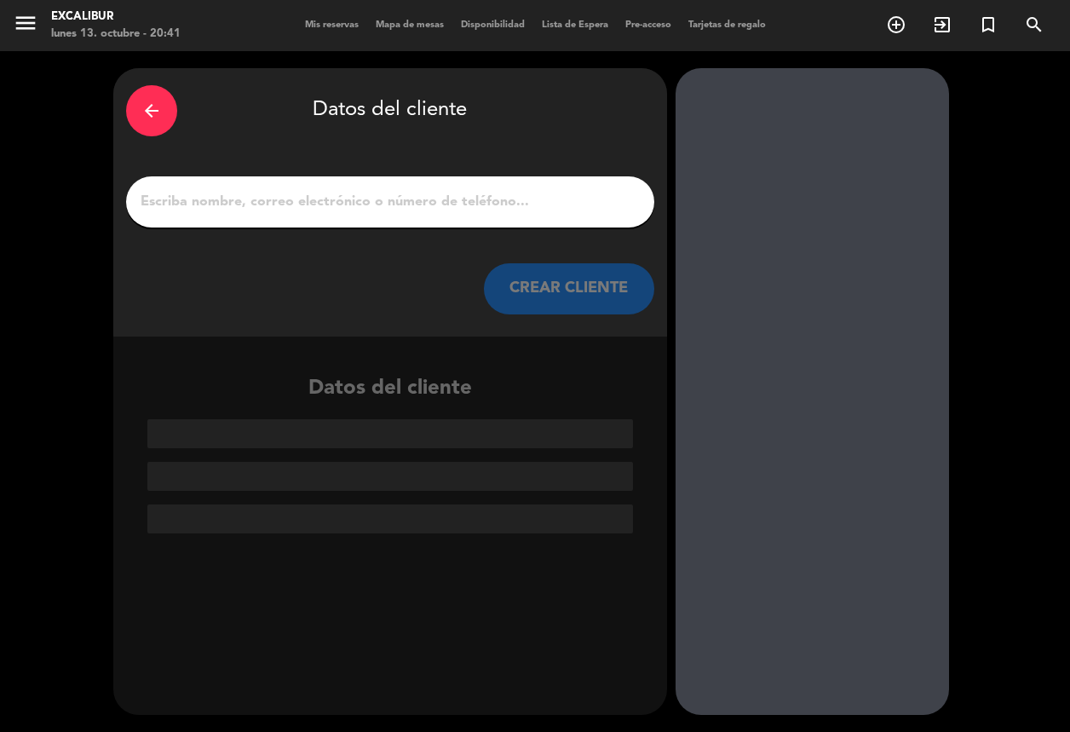
click at [530, 204] on input "1" at bounding box center [390, 202] width 503 height 24
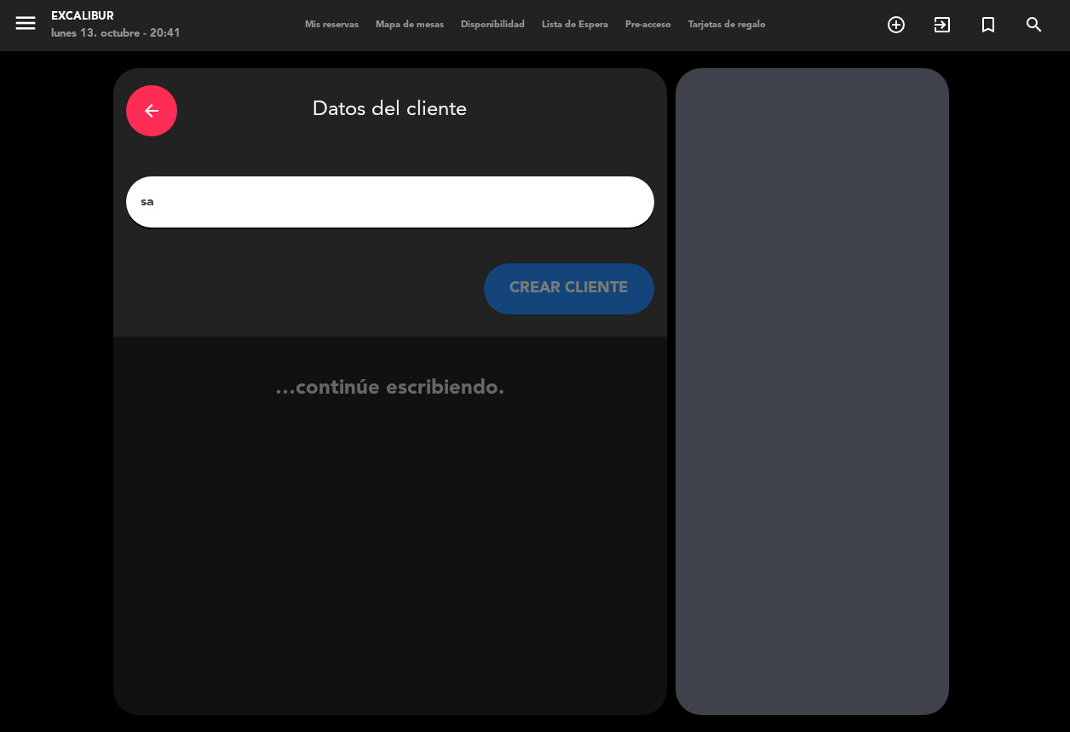
type input "s"
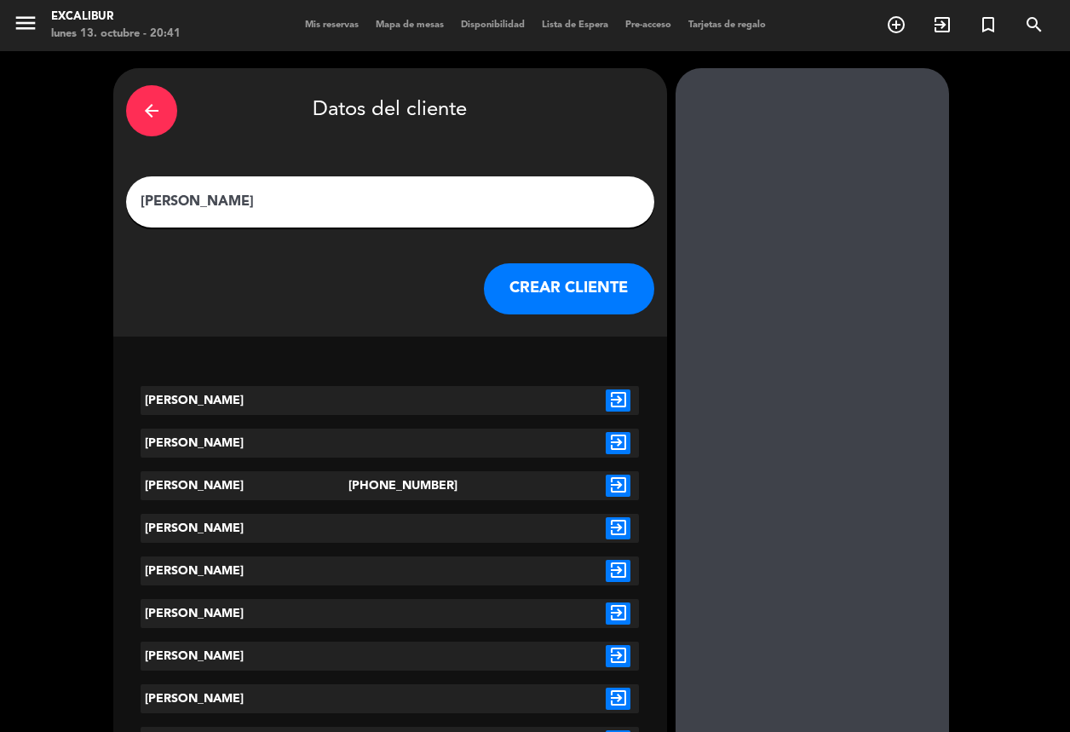
type input "[PERSON_NAME]"
click at [588, 283] on button "CREAR CLIENTE" at bounding box center [569, 288] width 170 height 51
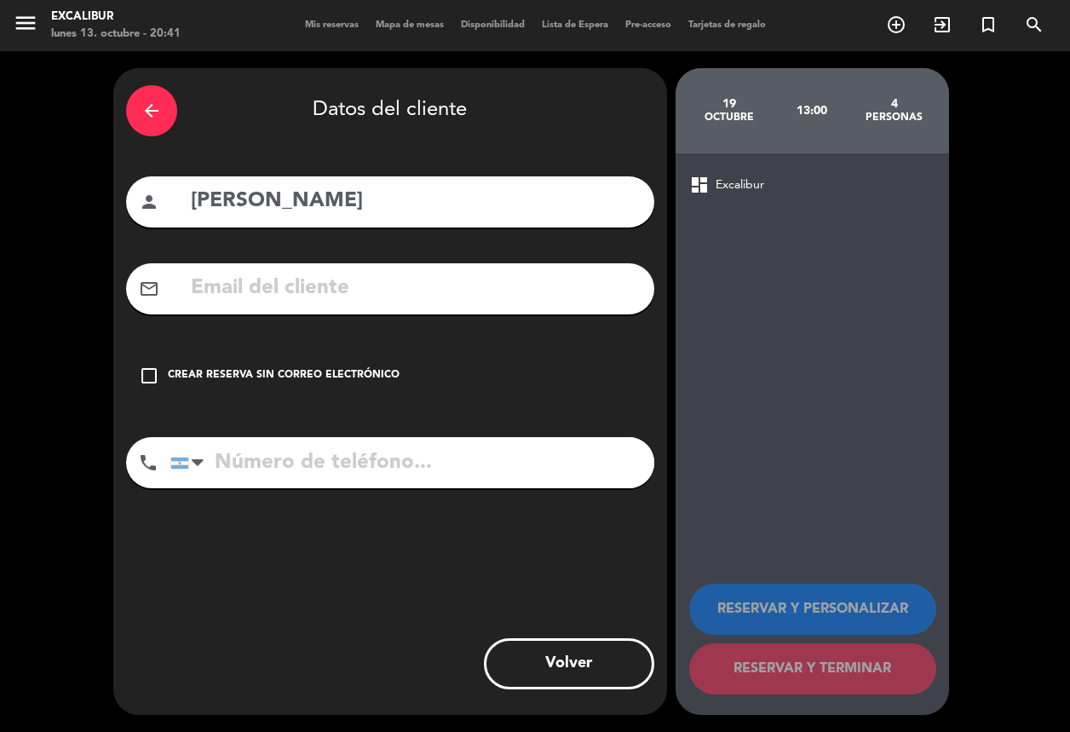
click at [379, 378] on div "Crear reserva sin correo electrónico" at bounding box center [284, 375] width 232 height 17
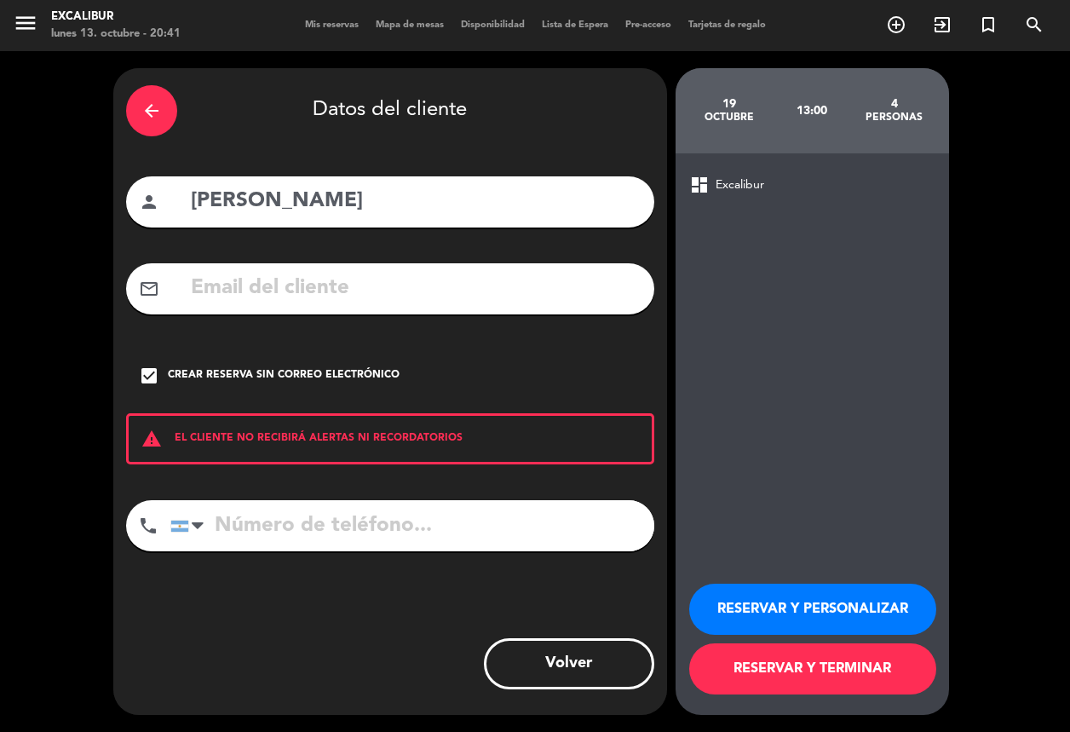
click at [811, 683] on button "RESERVAR Y TERMINAR" at bounding box center [812, 668] width 247 height 51
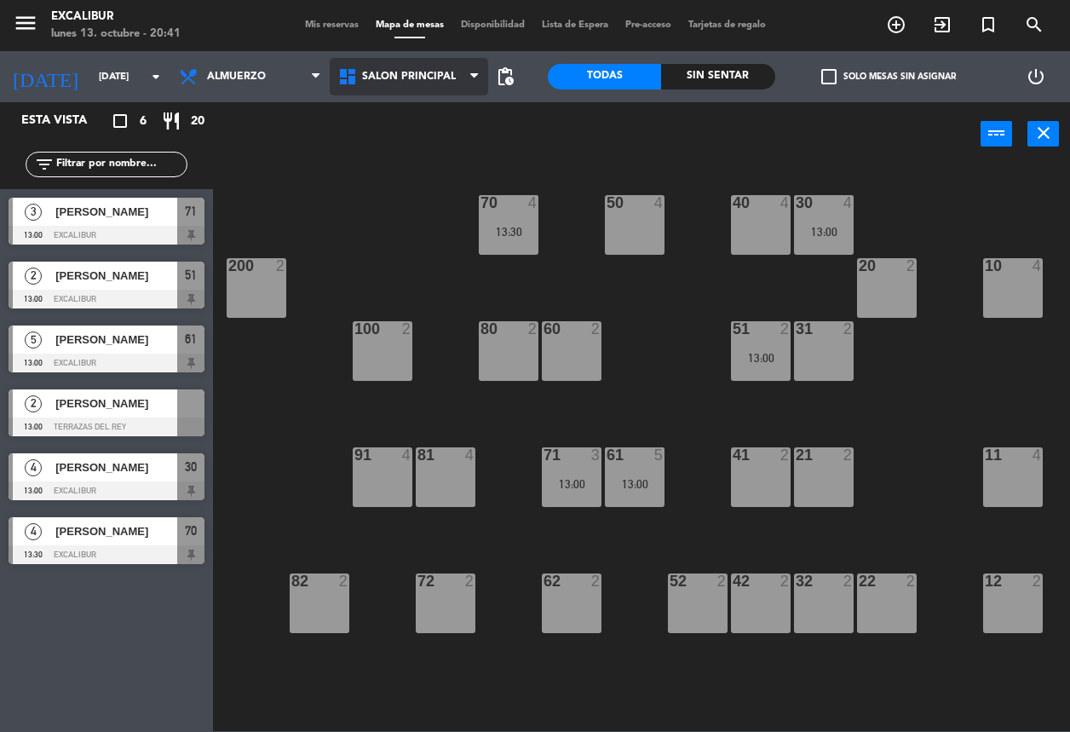
click at [440, 66] on span "Salón principal" at bounding box center [409, 76] width 159 height 37
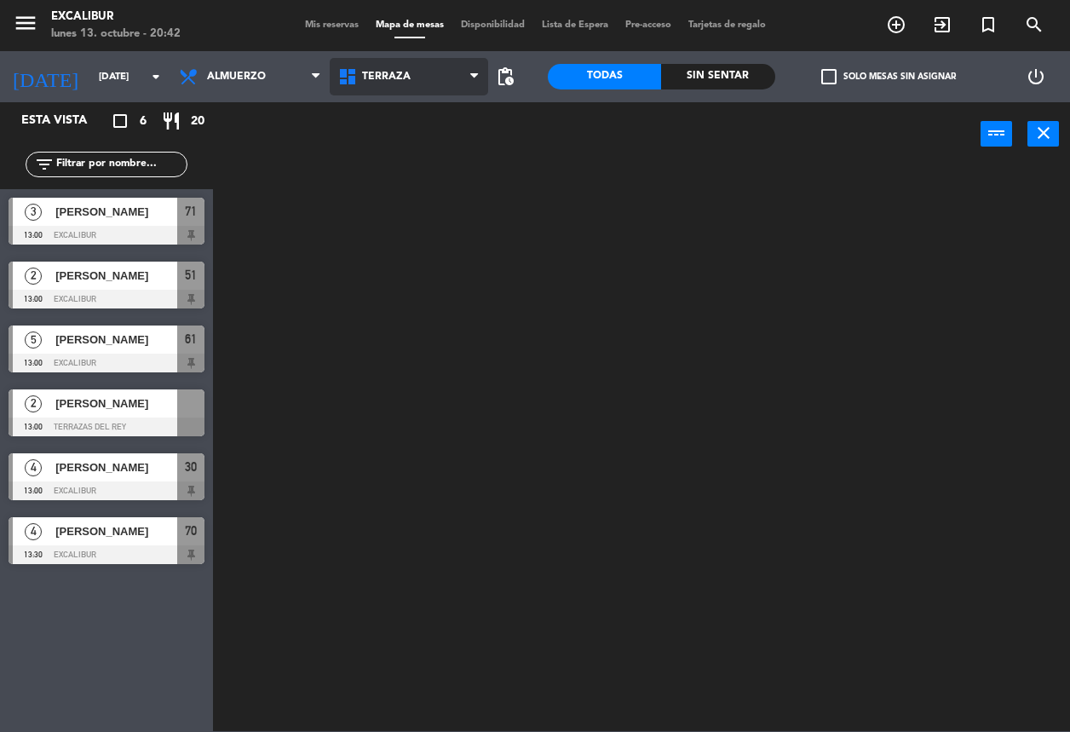
click at [423, 156] on ng-component "menu Excalibur lunes 13. octubre - 20:42 Mis reservas Mapa de mesas Disponibili…" at bounding box center [535, 365] width 1070 height 731
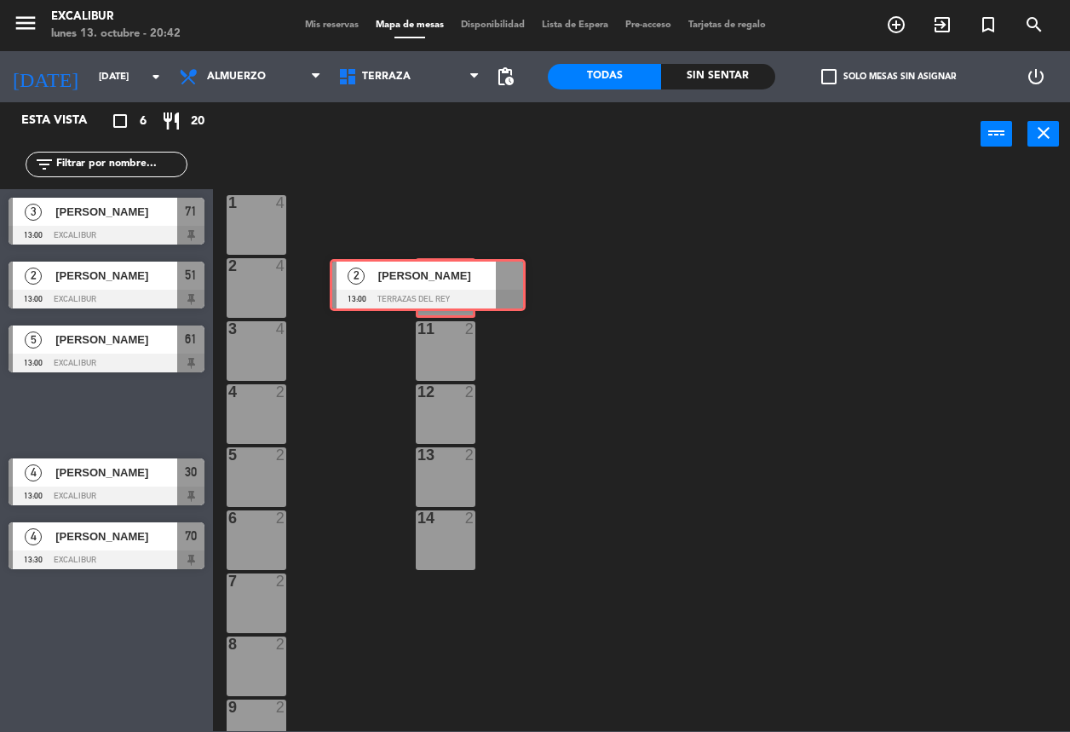
drag, startPoint x: 152, startPoint y: 414, endPoint x: 457, endPoint y: 286, distance: 331.5
click at [457, 286] on div "Esta vista crop_square 6 restaurant 20 filter_list 3 [PERSON_NAME] 13:00 Excali…" at bounding box center [535, 416] width 1070 height 629
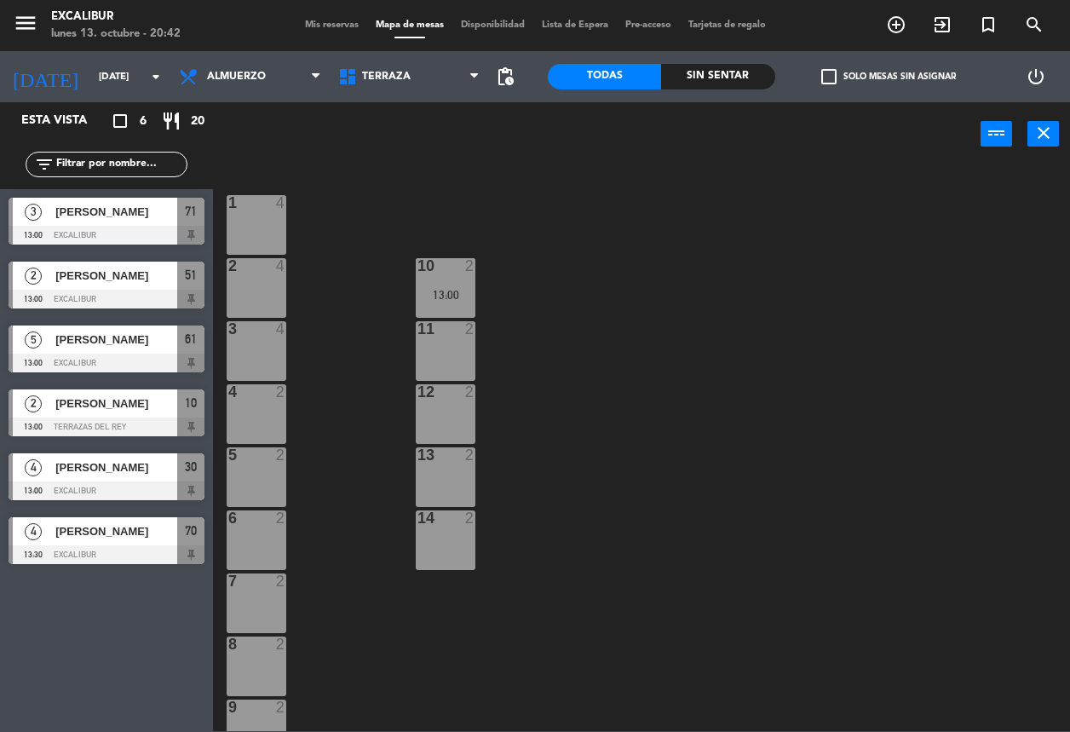
click at [109, 473] on span "[PERSON_NAME]" at bounding box center [116, 467] width 122 height 18
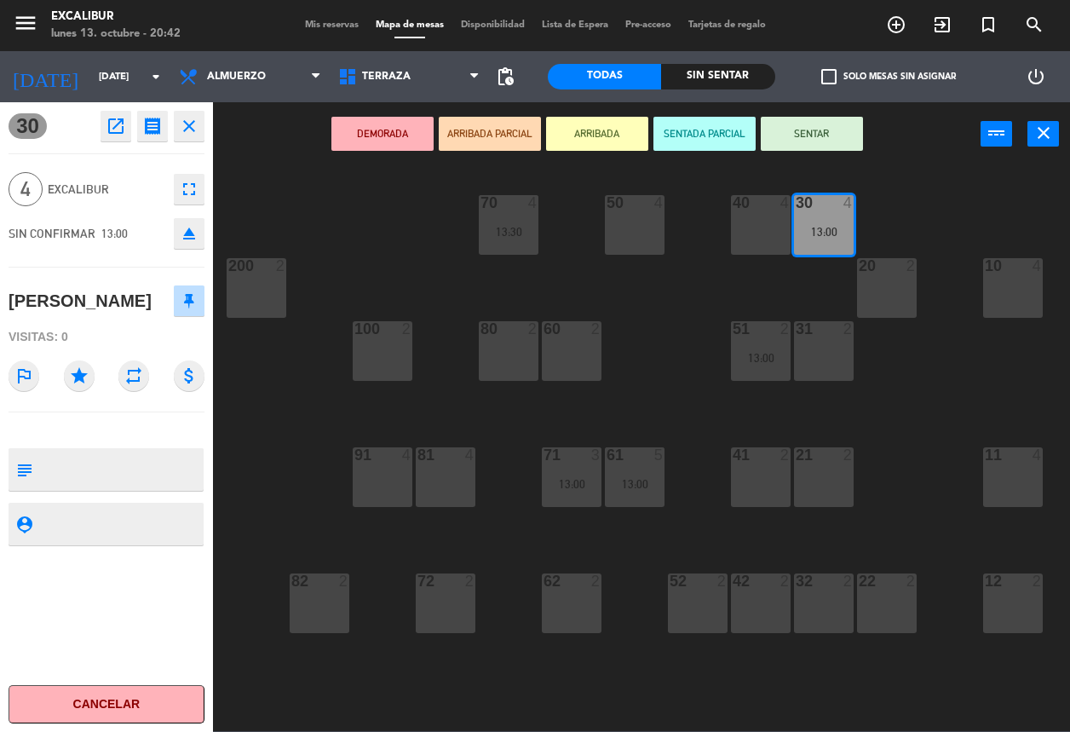
click at [136, 452] on textarea at bounding box center [120, 470] width 163 height 36
click at [119, 125] on icon "open_in_new" at bounding box center [116, 126] width 20 height 20
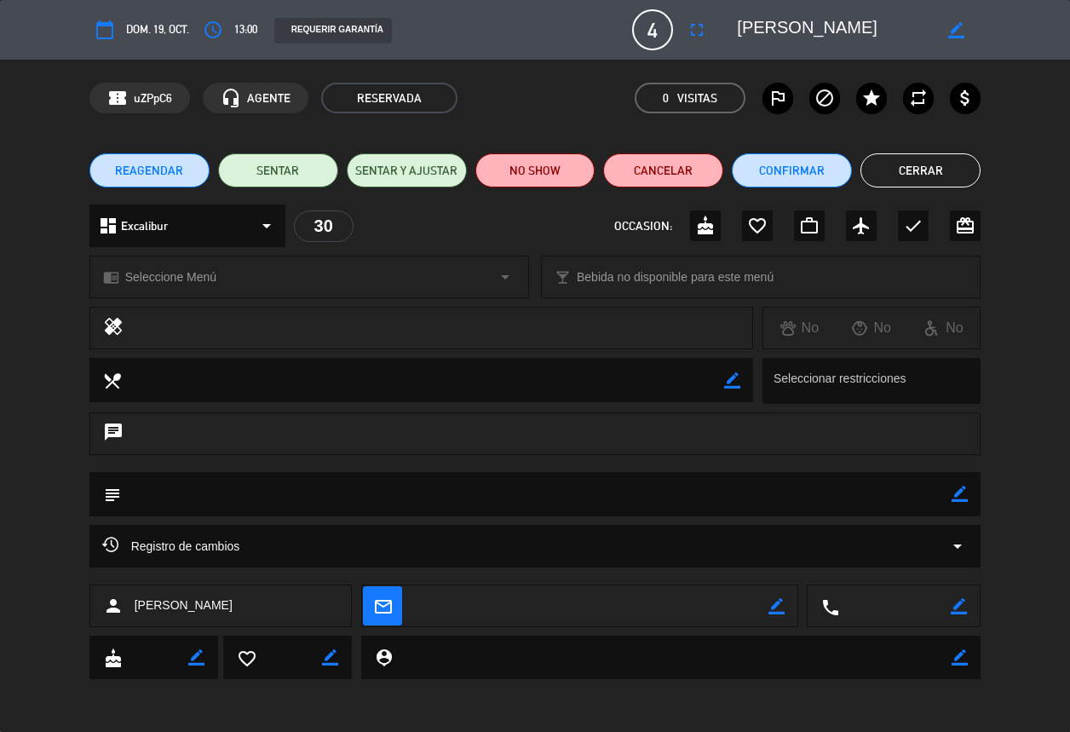
click at [961, 495] on icon "border_color" at bounding box center [960, 494] width 16 height 16
click at [429, 498] on textarea at bounding box center [536, 493] width 831 height 43
type textarea "n"
type textarea "NO MOVER"
click at [961, 492] on icon at bounding box center [960, 494] width 16 height 16
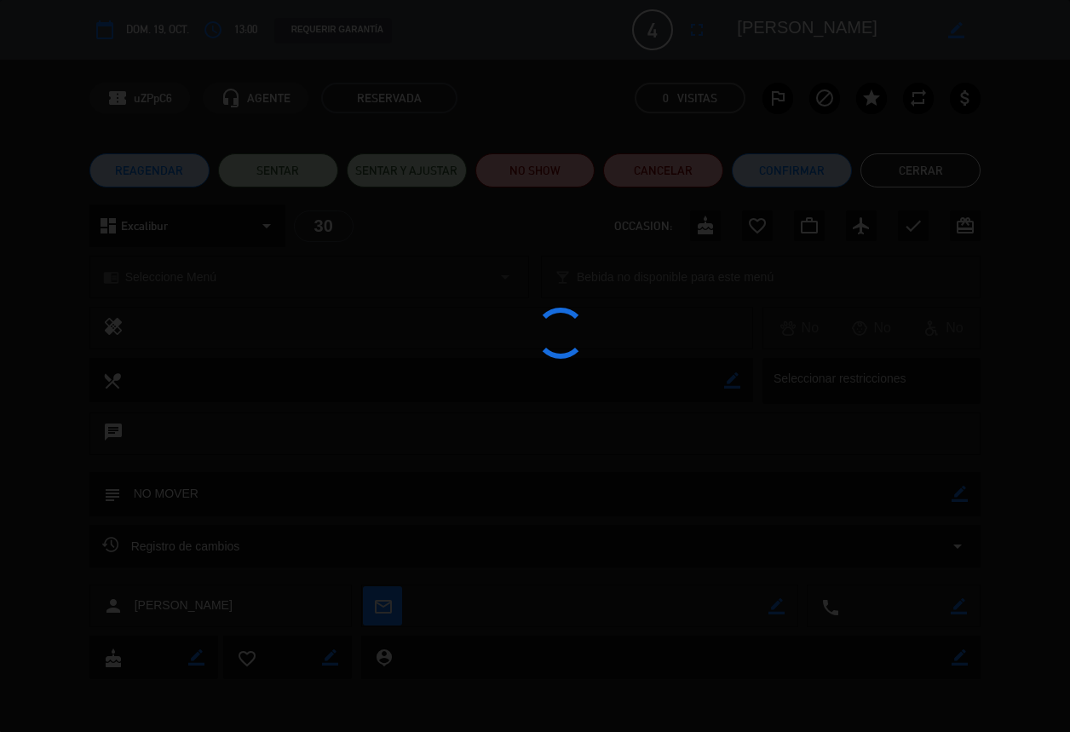
type textarea "NO MOVER"
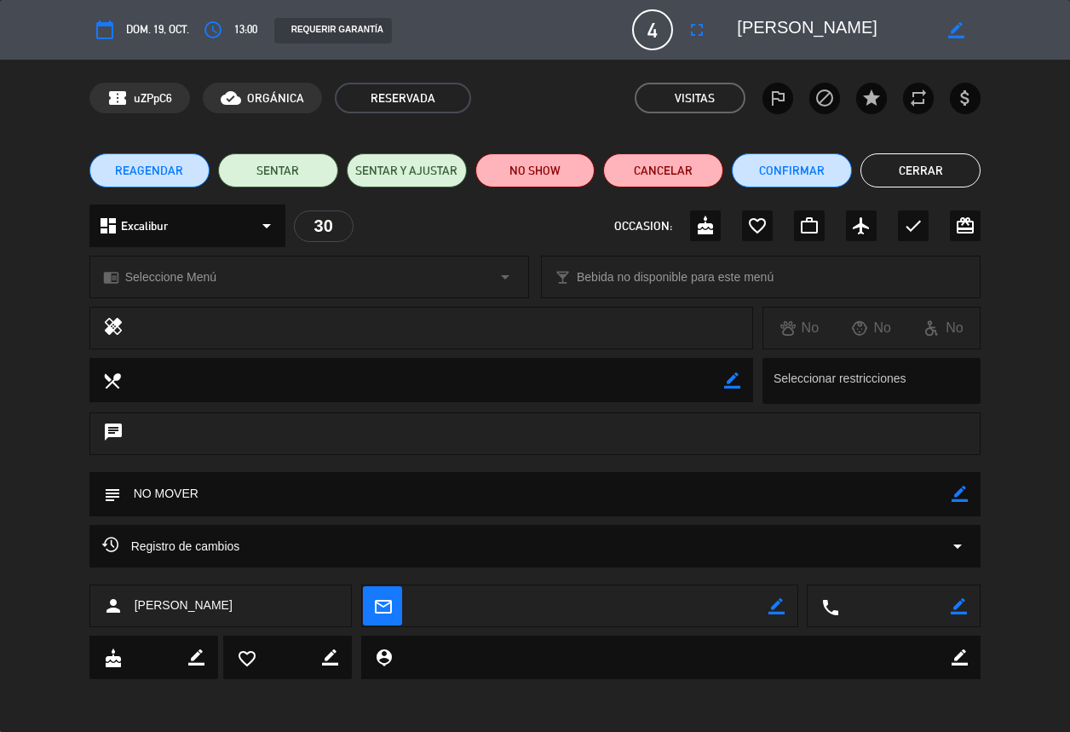
click at [916, 156] on button "Cerrar" at bounding box center [920, 170] width 120 height 34
